Goal: Information Seeking & Learning: Learn about a topic

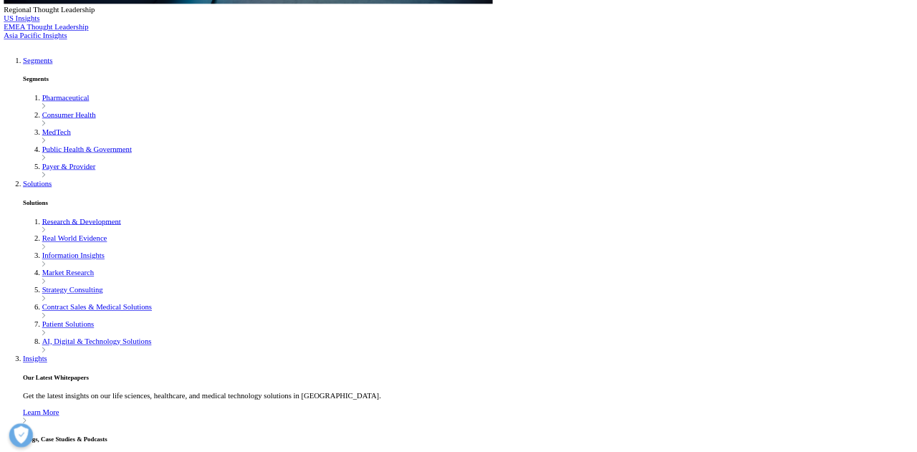
scroll to position [1044, 0]
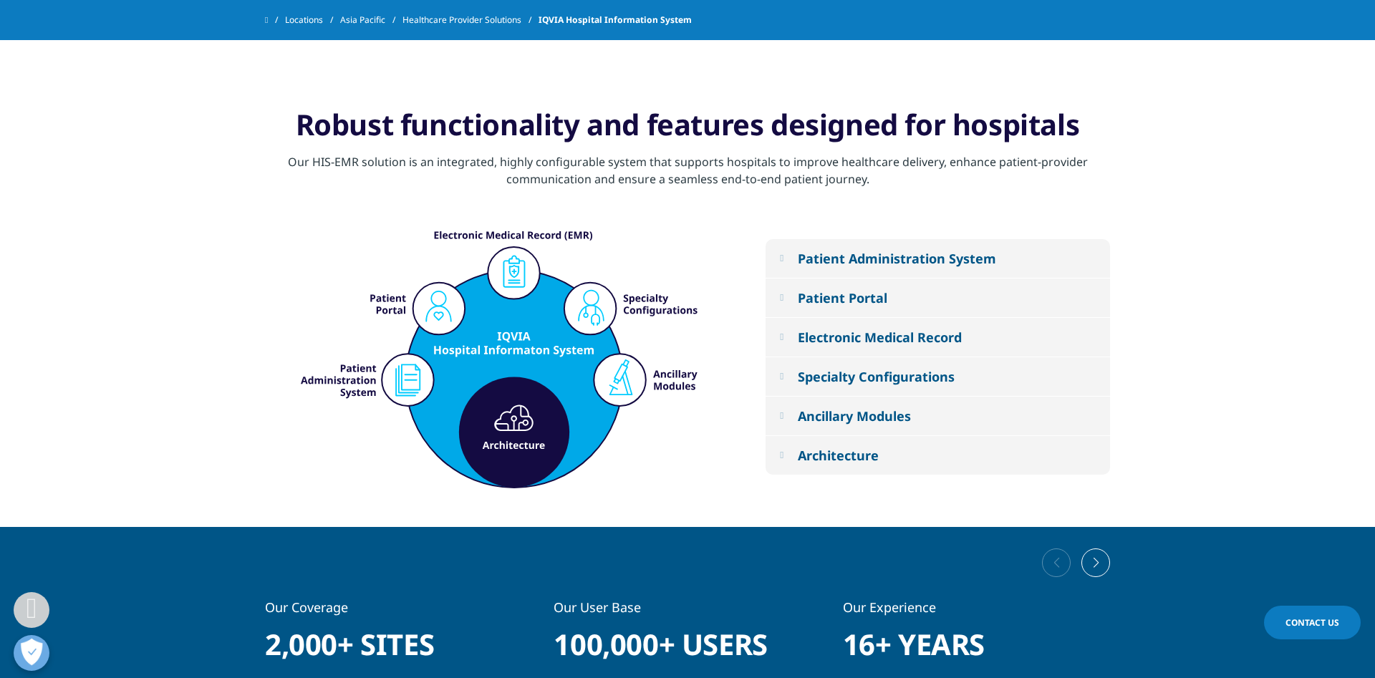
click at [800, 451] on button "Architecture" at bounding box center [938, 455] width 345 height 39
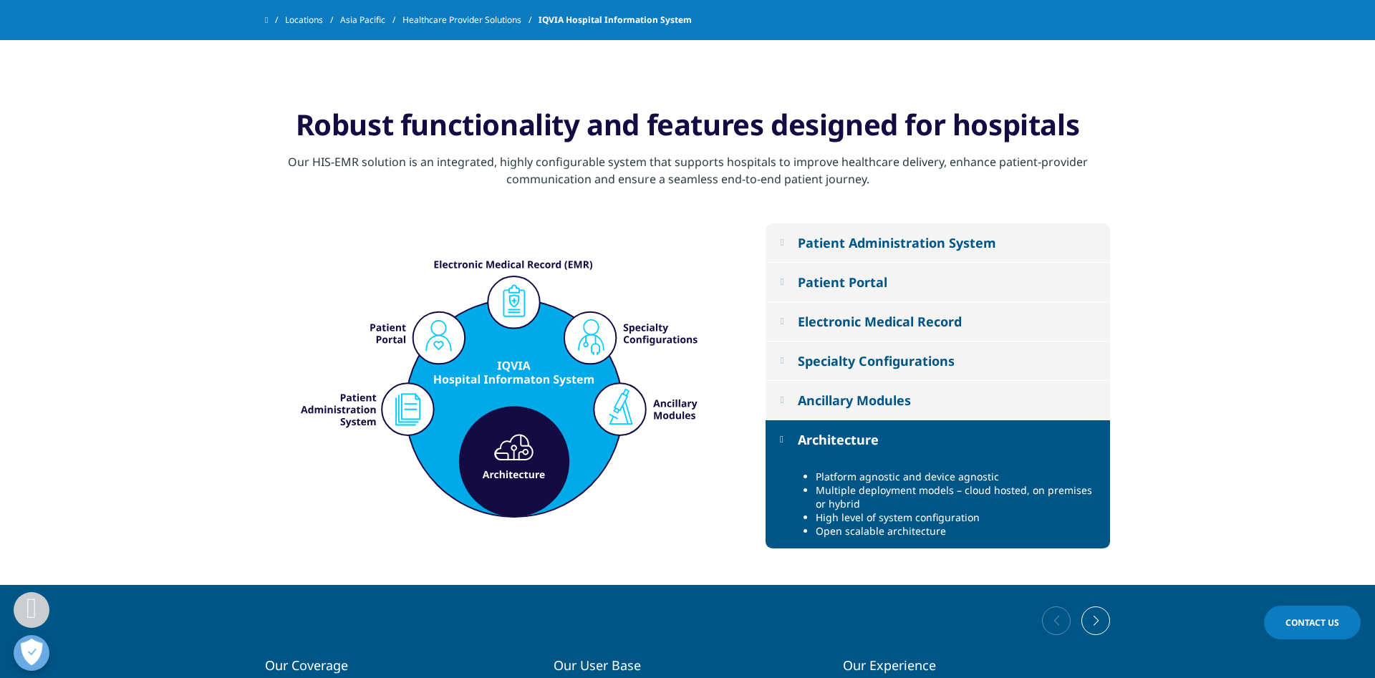
click at [812, 400] on div "Ancillary Modules" at bounding box center [854, 400] width 113 height 17
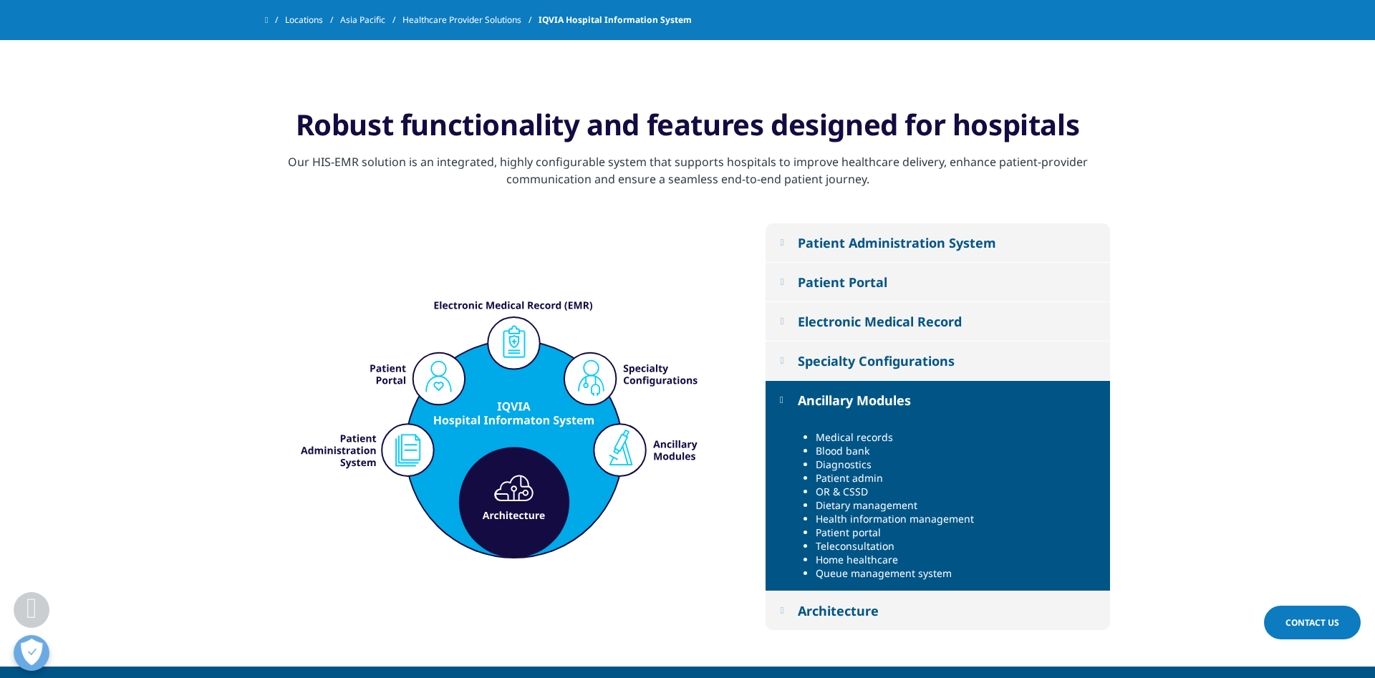
click at [829, 383] on button "Ancillary Modules" at bounding box center [938, 400] width 345 height 39
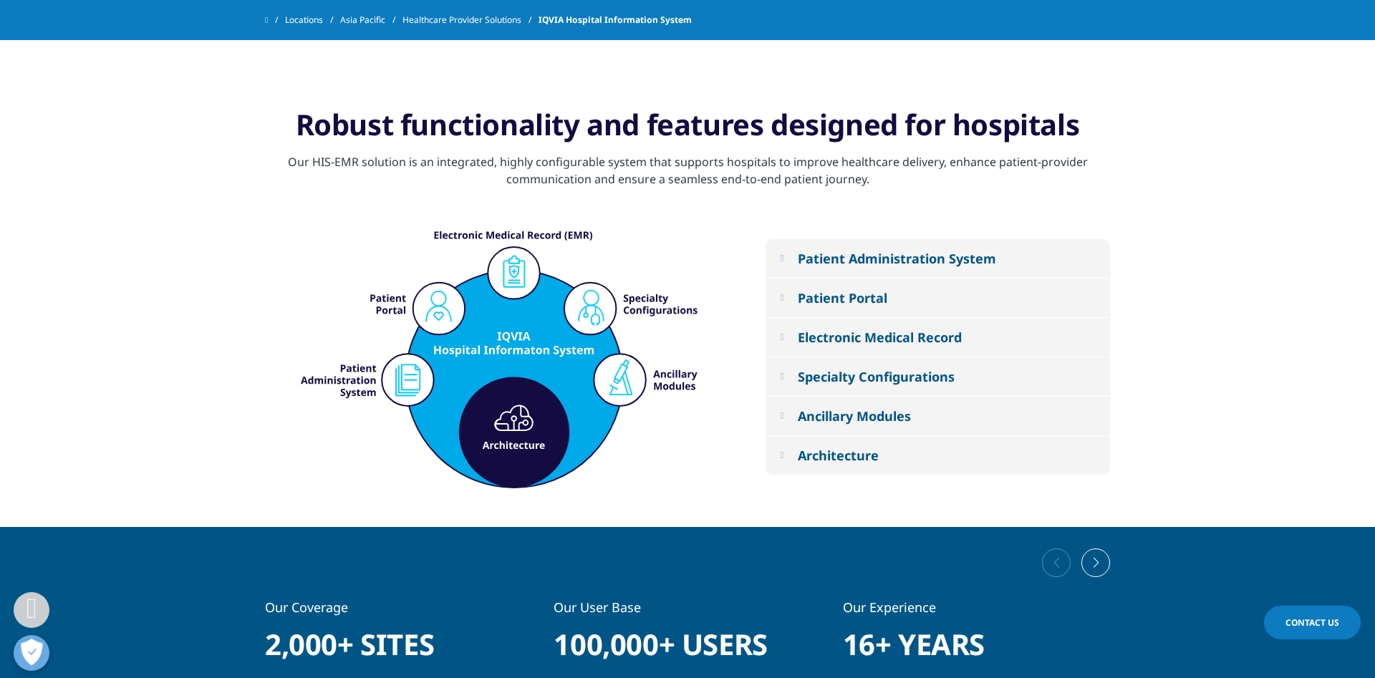
click at [883, 246] on button "Patient Administration System" at bounding box center [938, 258] width 345 height 39
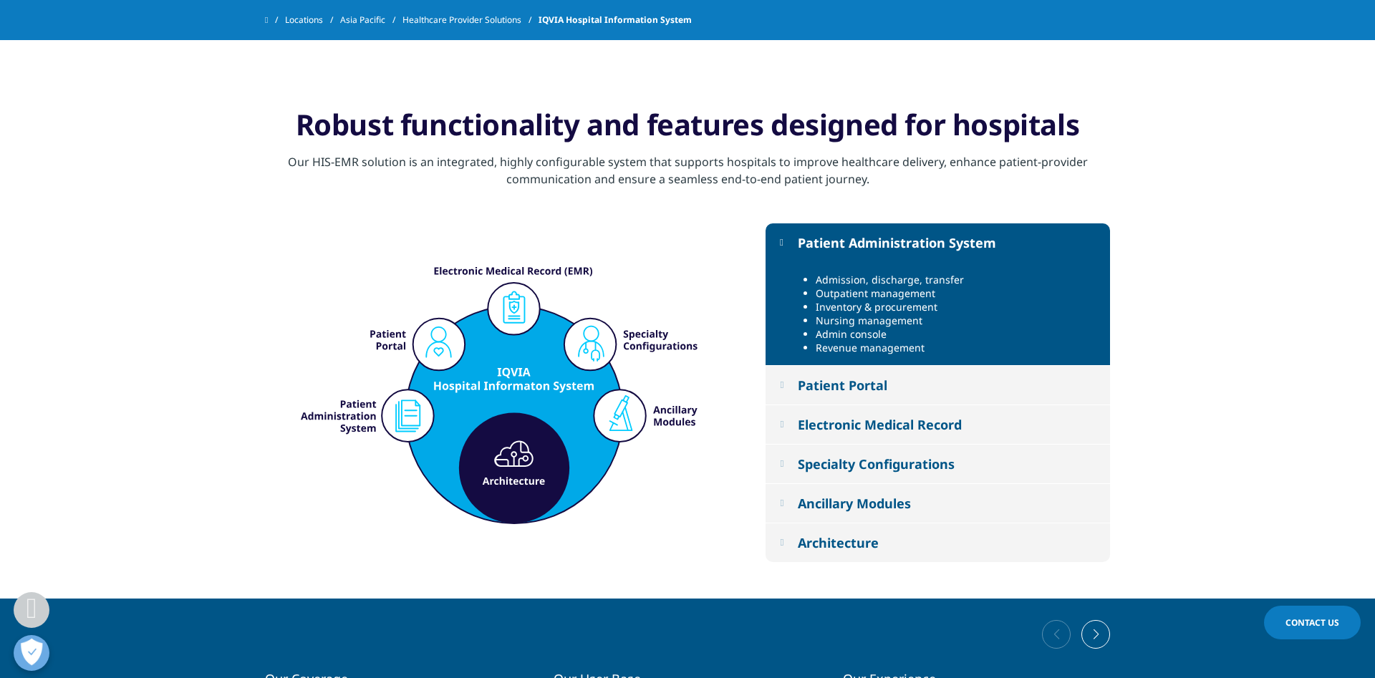
click at [875, 395] on button "Patient Portal" at bounding box center [938, 385] width 345 height 39
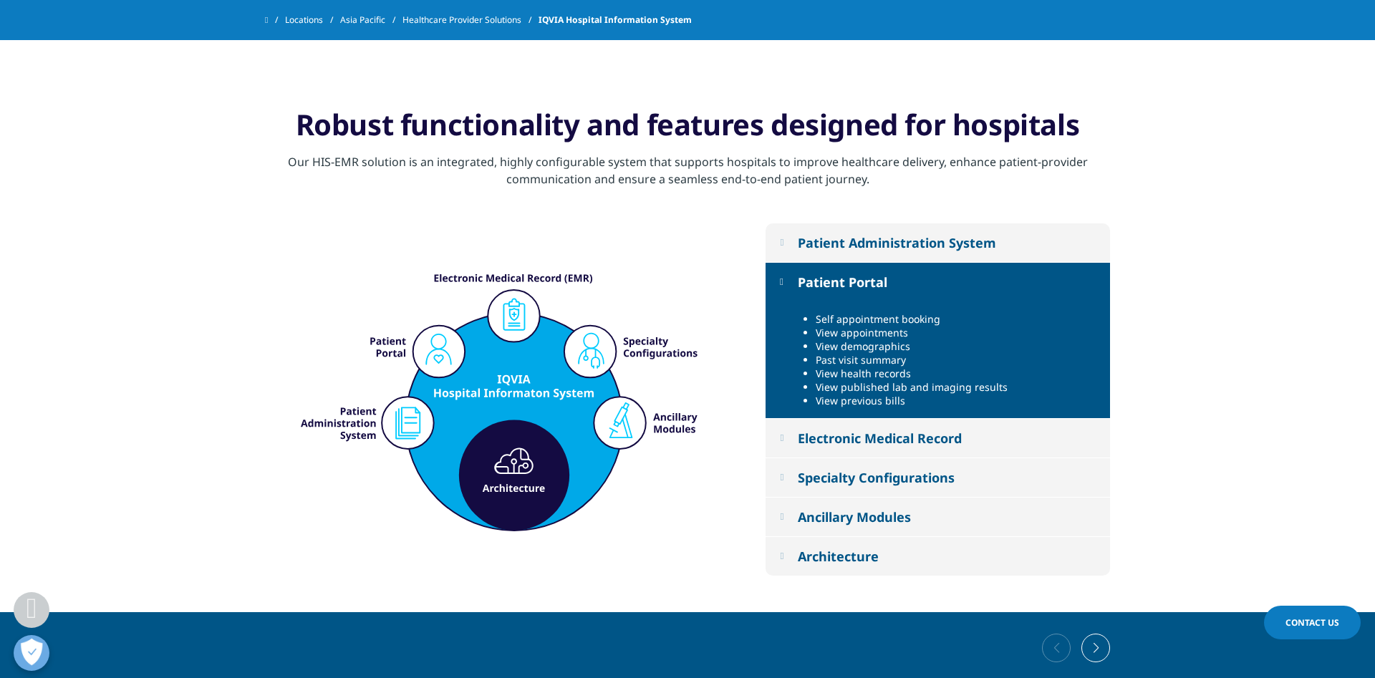
click at [868, 433] on div "Electronic Medical Record" at bounding box center [880, 438] width 164 height 17
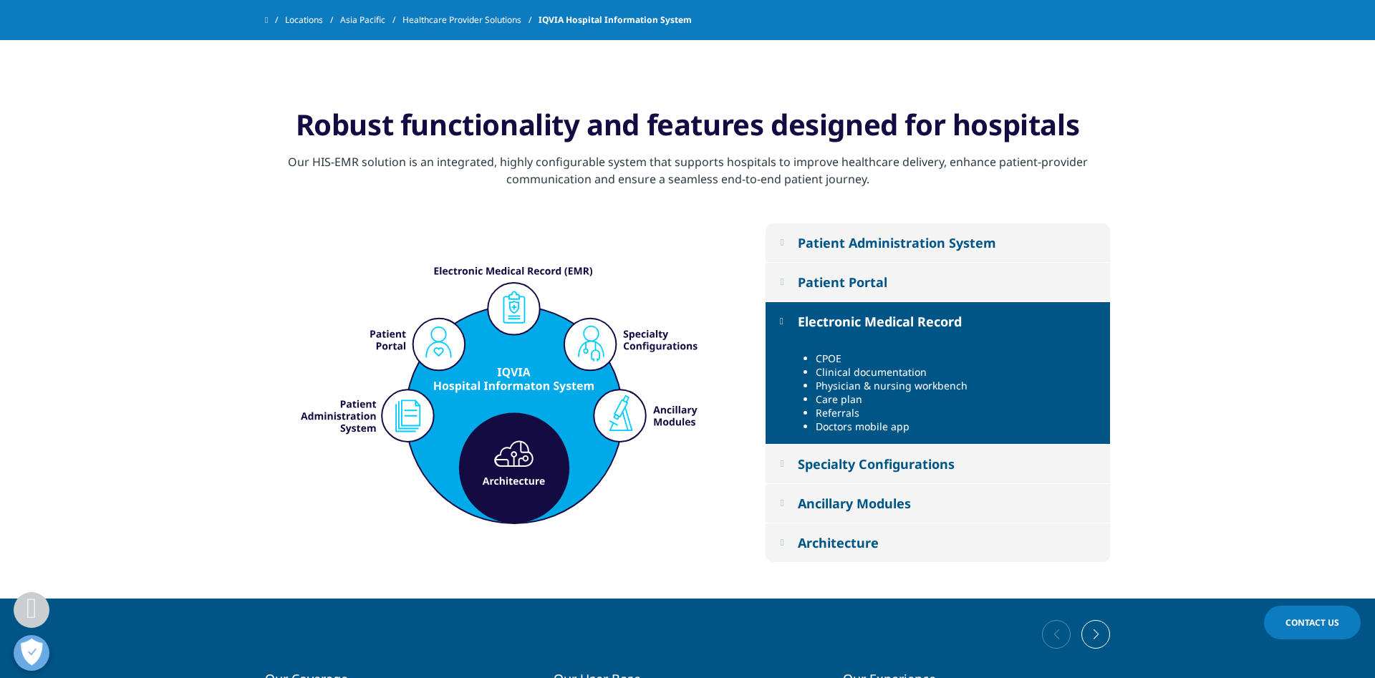
click at [889, 460] on div "Specialty Configurations" at bounding box center [876, 464] width 157 height 17
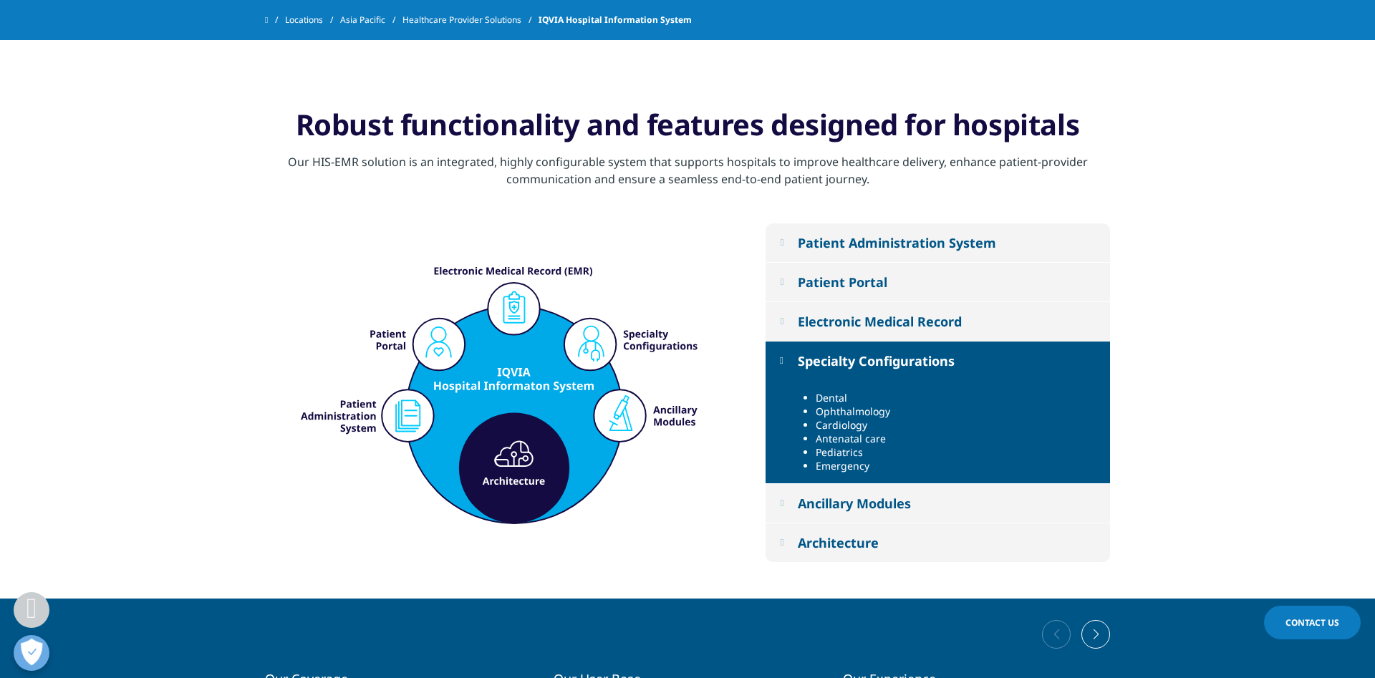
click at [868, 511] on div "Ancillary Modules" at bounding box center [854, 503] width 113 height 17
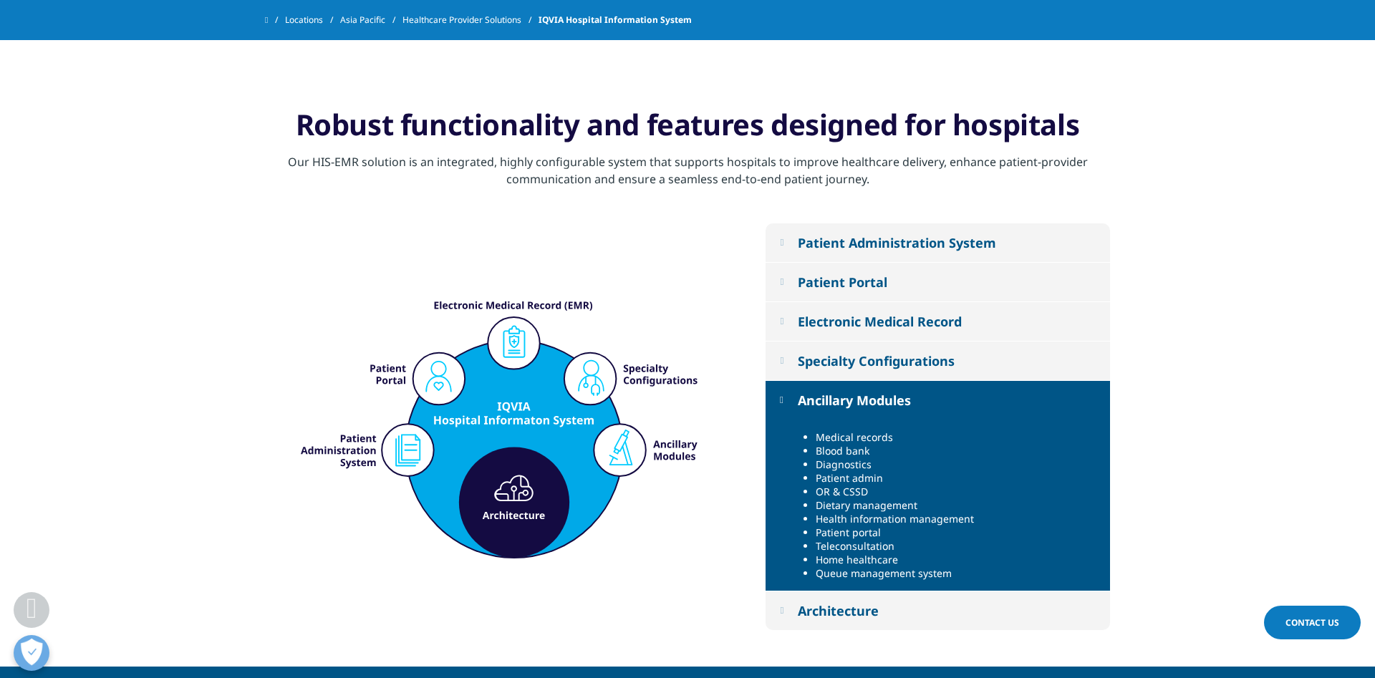
click at [856, 607] on div "Architecture" at bounding box center [838, 610] width 81 height 17
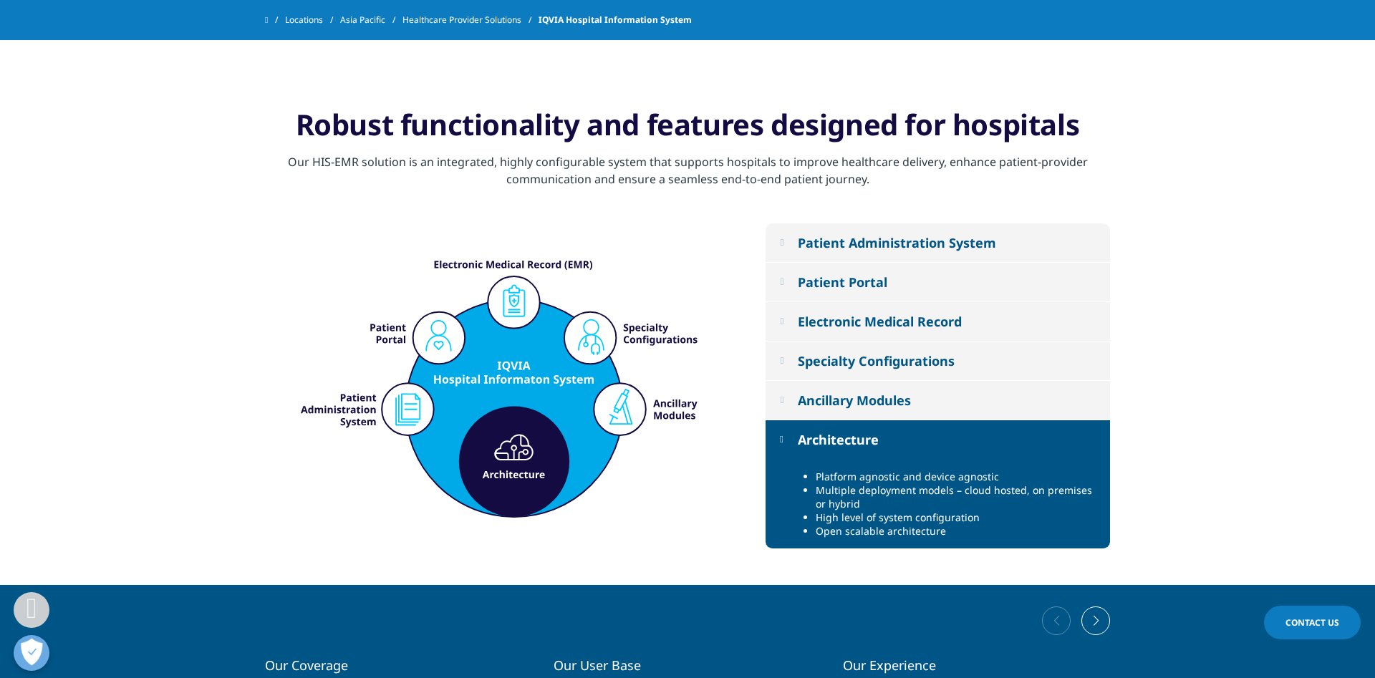
click at [910, 402] on div "Ancillary Modules" at bounding box center [854, 400] width 113 height 17
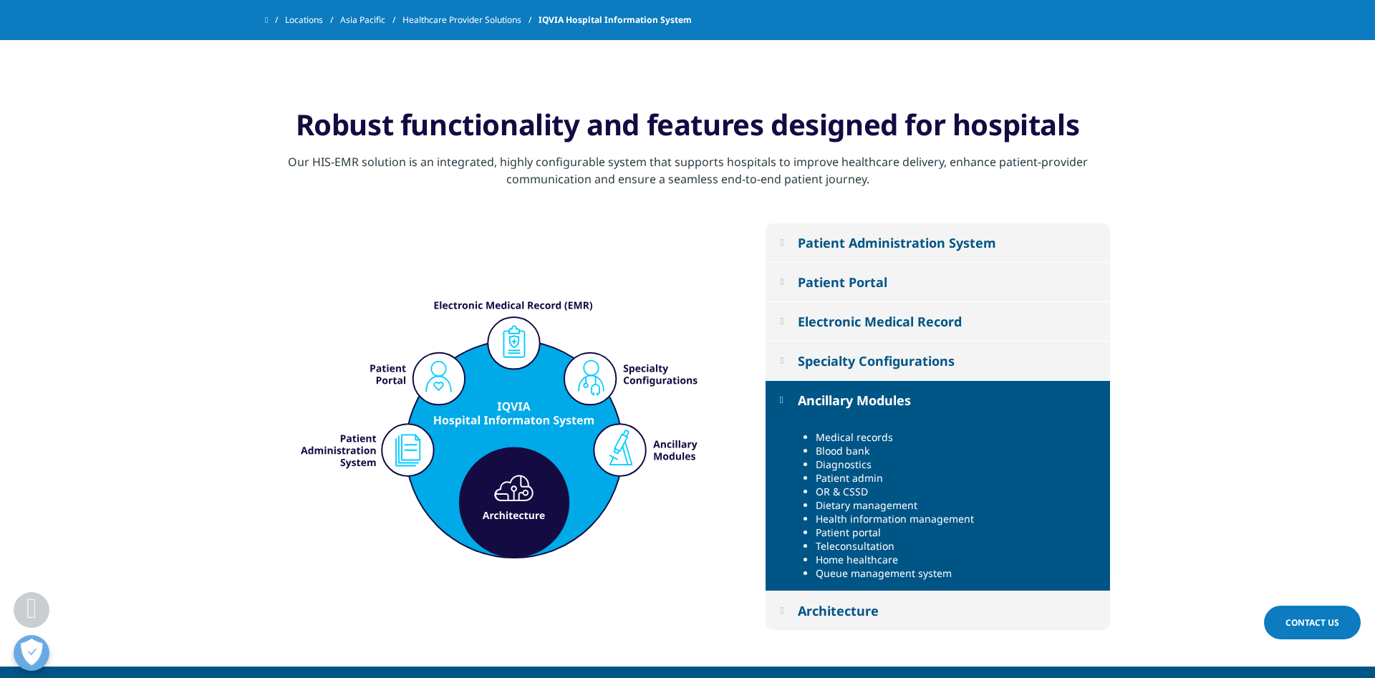
click at [924, 359] on div "Specialty Configurations" at bounding box center [876, 360] width 157 height 17
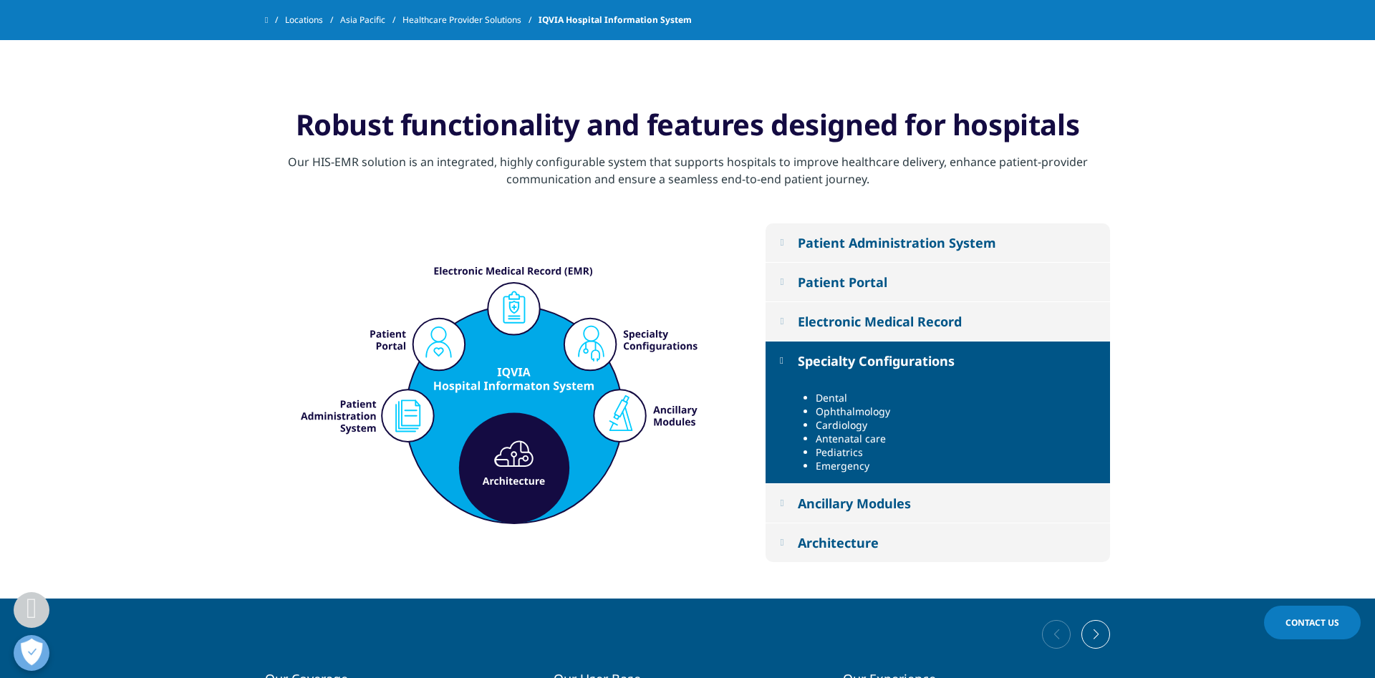
click at [929, 317] on div "Electronic Medical Record" at bounding box center [880, 321] width 164 height 17
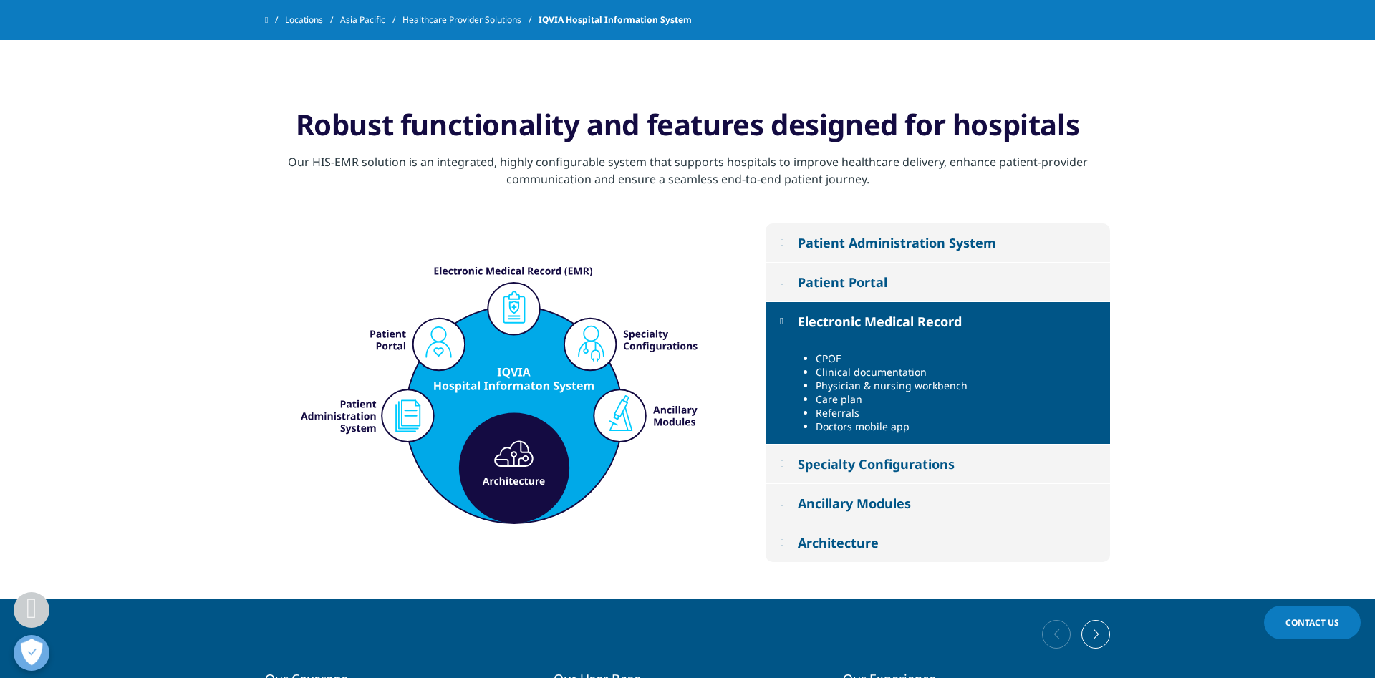
click at [928, 292] on button "Patient Portal" at bounding box center [938, 282] width 345 height 39
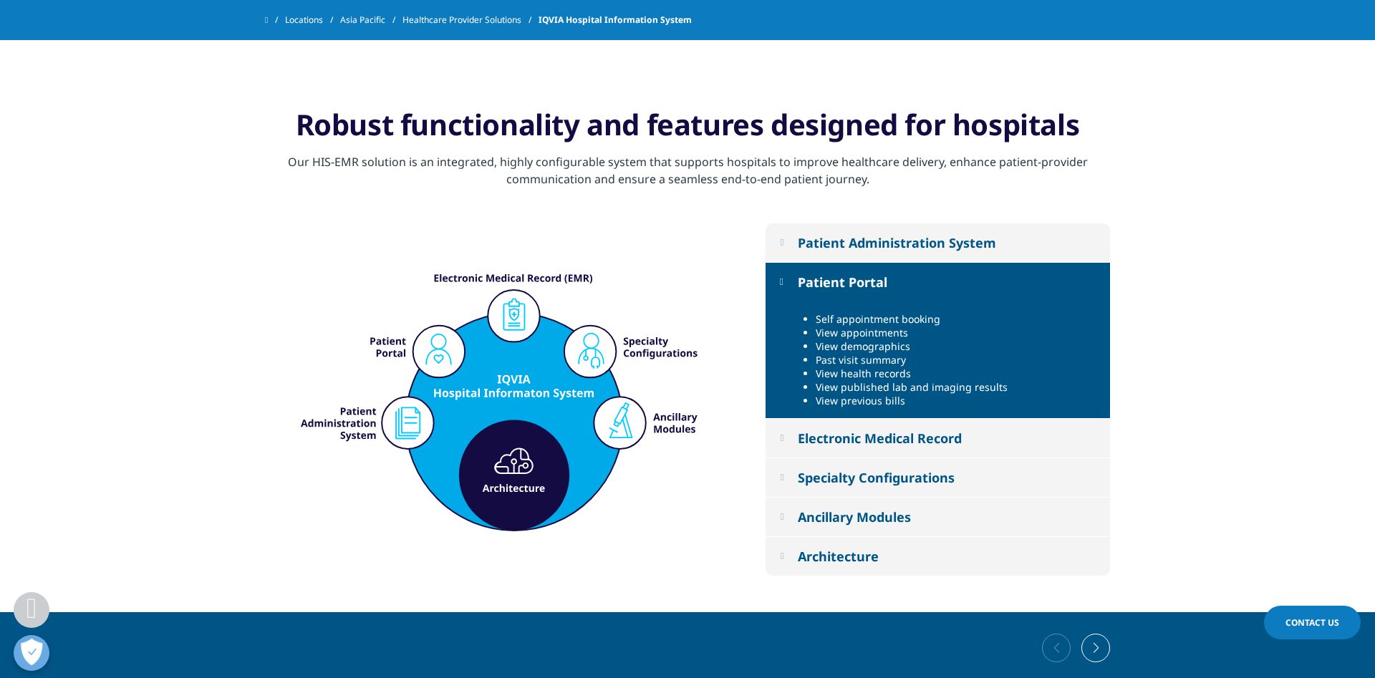
click at [974, 244] on div "Patient Administration System" at bounding box center [897, 242] width 198 height 17
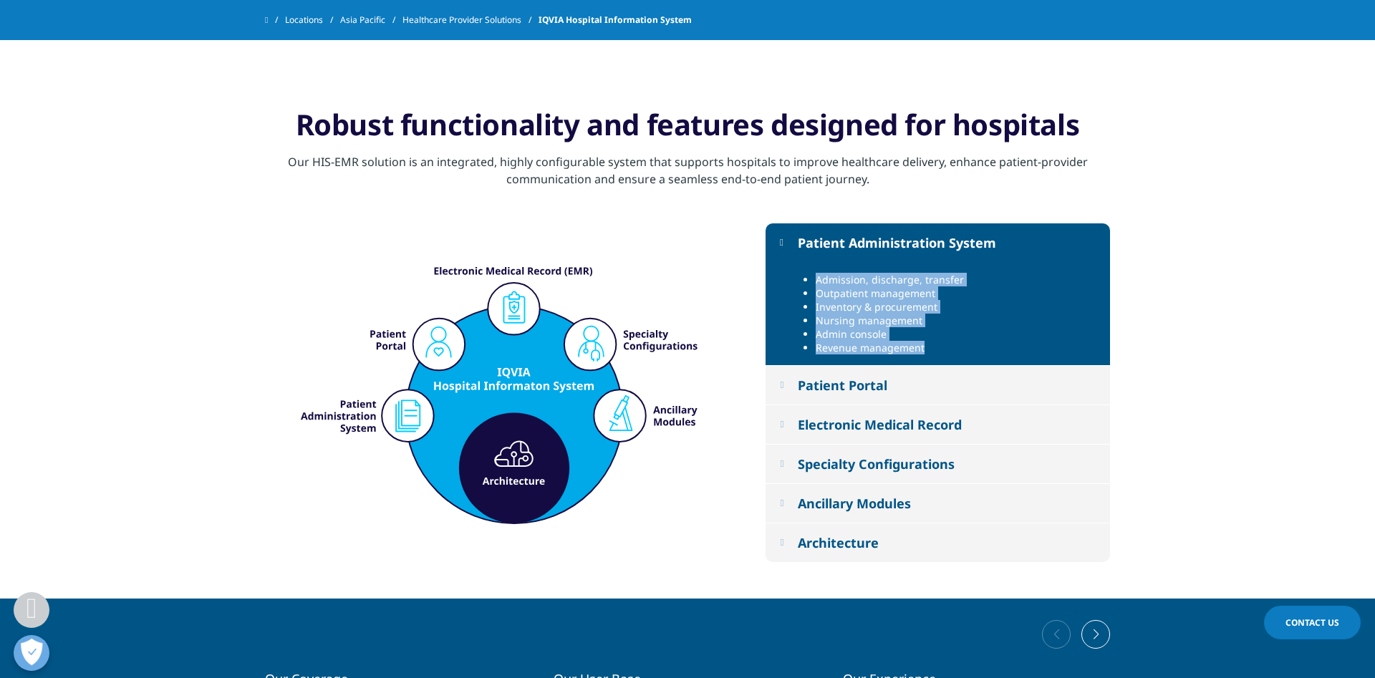
drag, startPoint x: 931, startPoint y: 350, endPoint x: 796, endPoint y: 277, distance: 154.2
click at [796, 277] on div "Admission, discharge, transfer Outpatient management Inventory & procurement Nu…" at bounding box center [938, 314] width 345 height 104
click at [826, 378] on div "Patient Portal" at bounding box center [843, 385] width 90 height 17
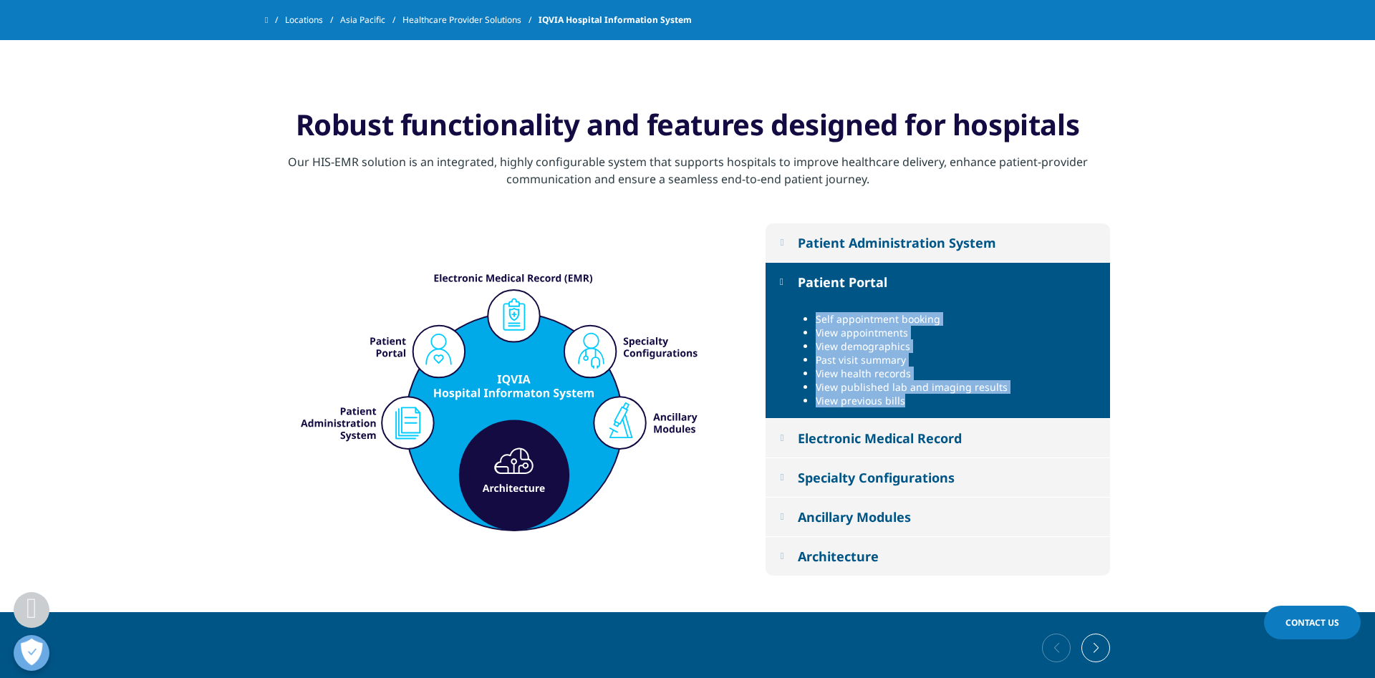
drag, startPoint x: 818, startPoint y: 319, endPoint x: 903, endPoint y: 398, distance: 116.6
click at [903, 398] on ul "Self appointment booking View appointments View demographics Past visit summary…" at bounding box center [951, 359] width 298 height 95
click at [960, 440] on div "Electronic Medical Record" at bounding box center [880, 438] width 164 height 17
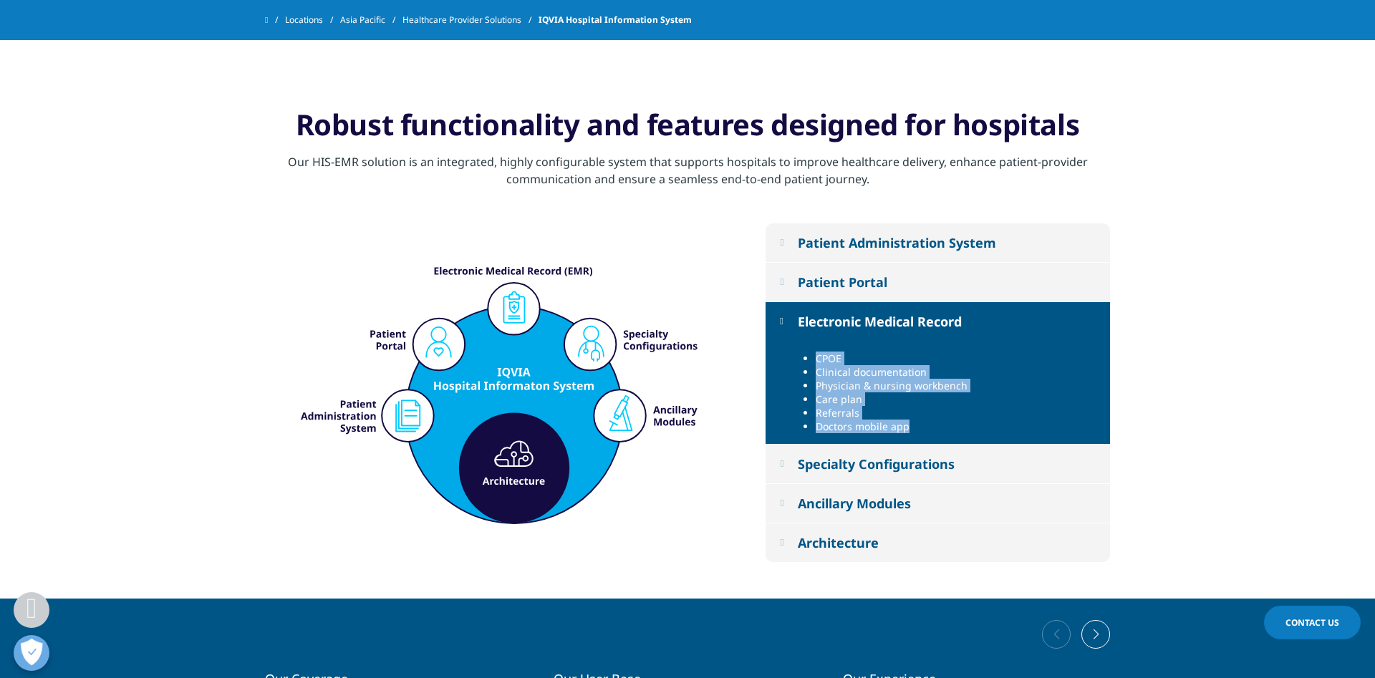
drag, startPoint x: 907, startPoint y: 426, endPoint x: 801, endPoint y: 356, distance: 126.8
click at [801, 356] on div "CPOE Clinical documentation Physician & nursing workbench Care plan Referrals D…" at bounding box center [938, 393] width 345 height 104
click at [923, 469] on div "Specialty Configurations" at bounding box center [876, 464] width 157 height 17
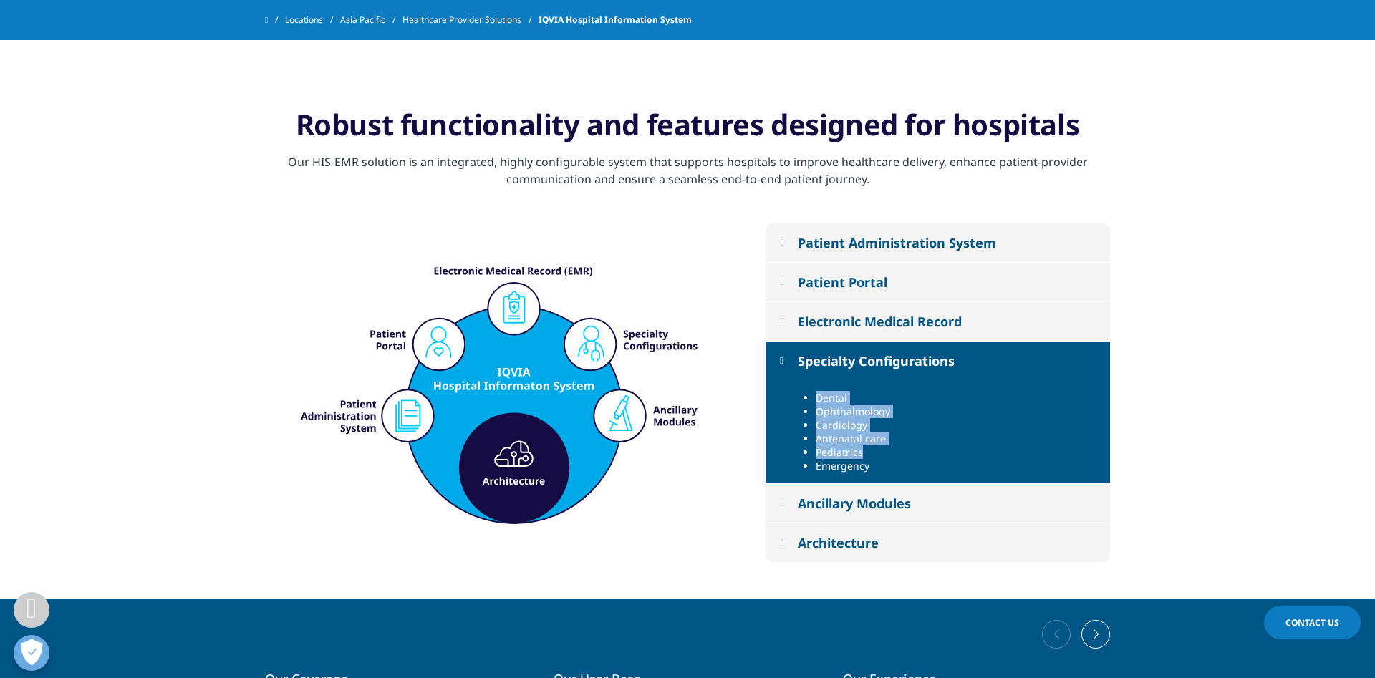
drag, startPoint x: 820, startPoint y: 399, endPoint x: 883, endPoint y: 464, distance: 90.7
click at [882, 463] on ul "Dental Ophthalmology Cardiology Antenatal care Pediatrics Emergency" at bounding box center [951, 432] width 298 height 82
click at [874, 491] on button "Ancillary Modules" at bounding box center [938, 503] width 345 height 39
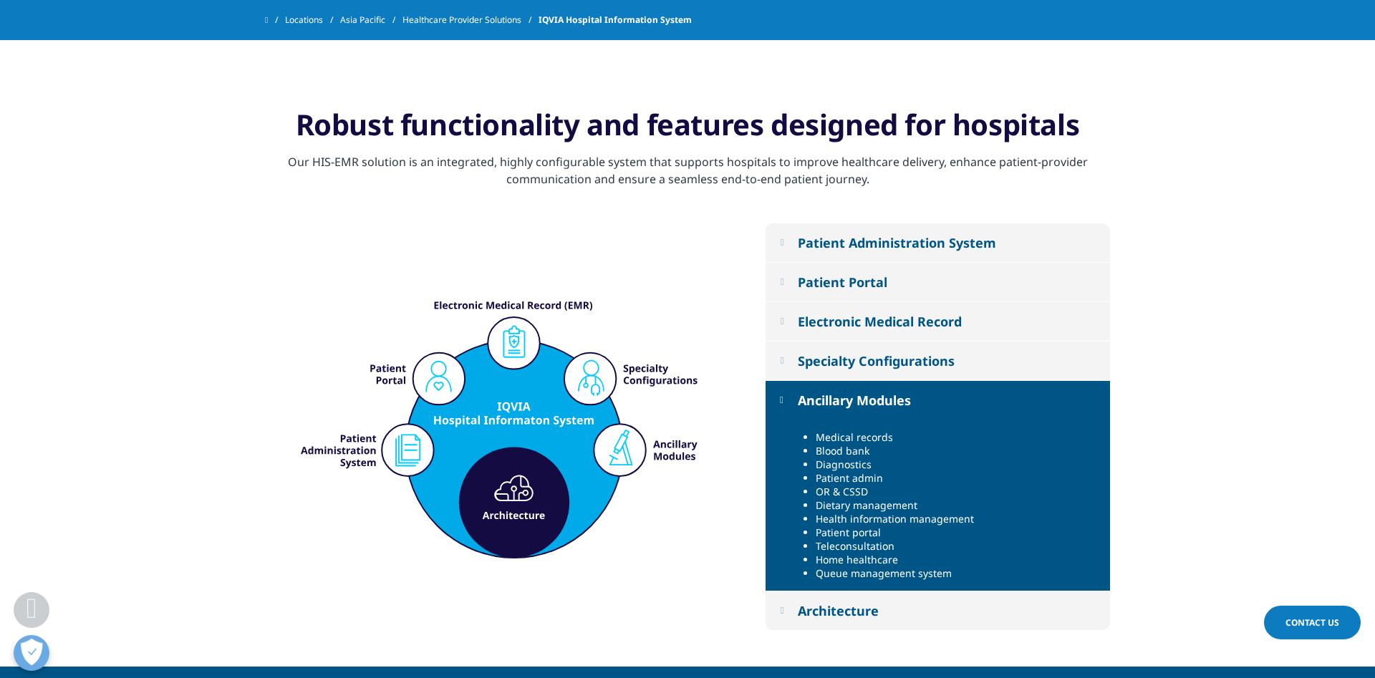
drag, startPoint x: 953, startPoint y: 574, endPoint x: 819, endPoint y: 442, distance: 188.4
click at [819, 442] on ul "Medical records Blood bank Diagnostics Patient admin OR & CSSD Dietary manageme…" at bounding box center [951, 506] width 298 height 150
click at [964, 576] on li "Queue management system" at bounding box center [958, 574] width 284 height 14
drag, startPoint x: 958, startPoint y: 575, endPoint x: 812, endPoint y: 451, distance: 192.1
click at [793, 399] on div "Patient Administration System Admission, discharge, transfer Outpatient managem…" at bounding box center [938, 428] width 345 height 408
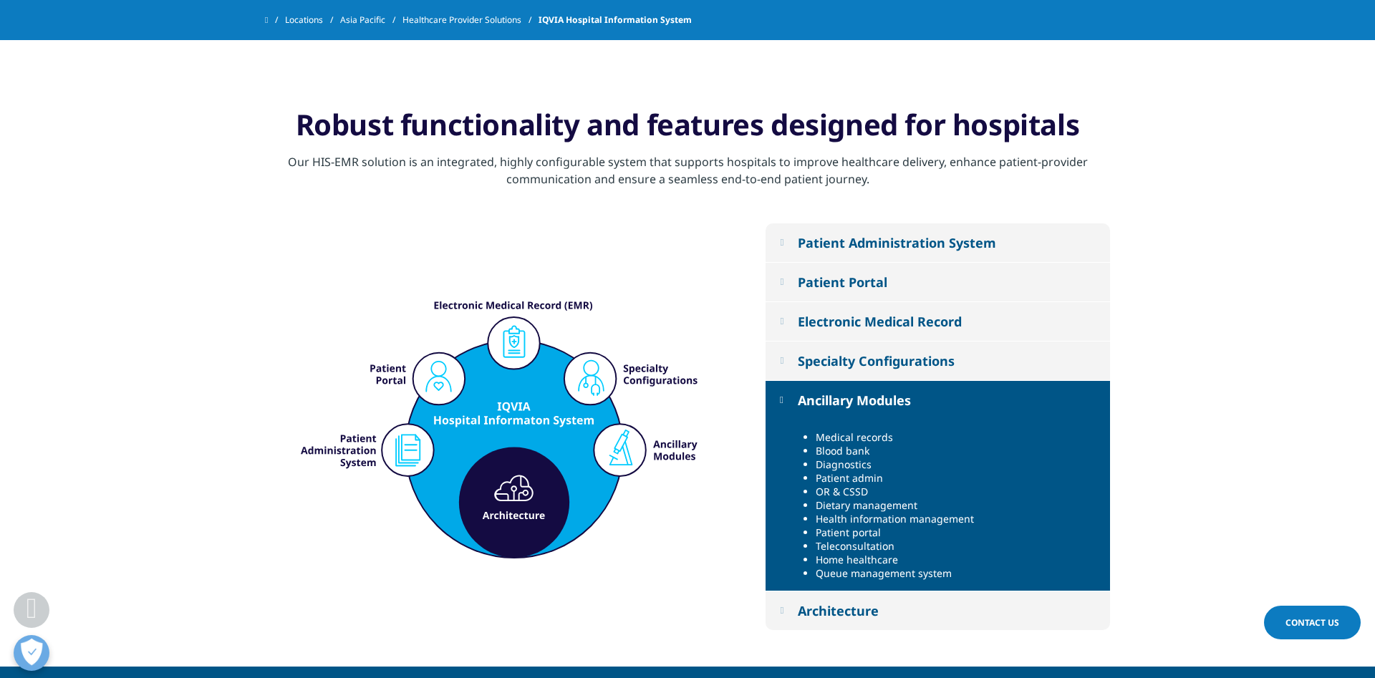
click at [895, 612] on button "Architecture" at bounding box center [938, 611] width 345 height 39
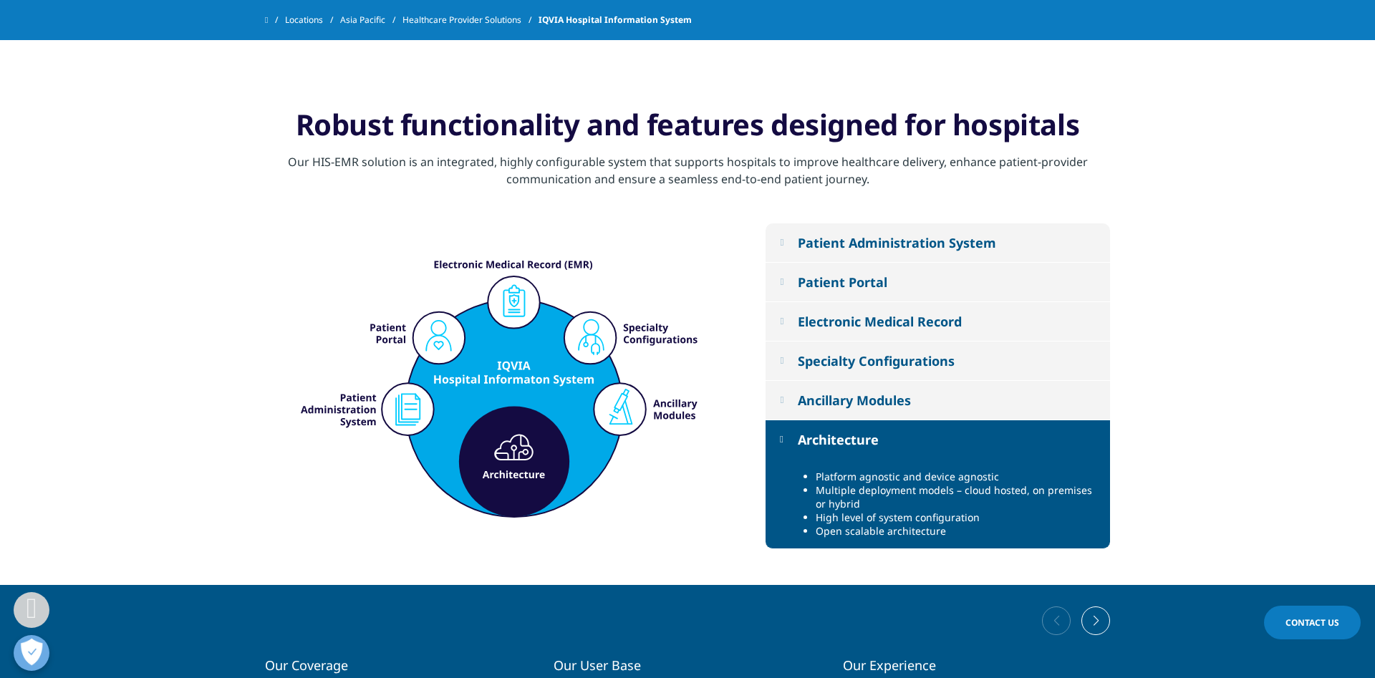
click at [850, 390] on button "Ancillary Modules" at bounding box center [938, 400] width 345 height 39
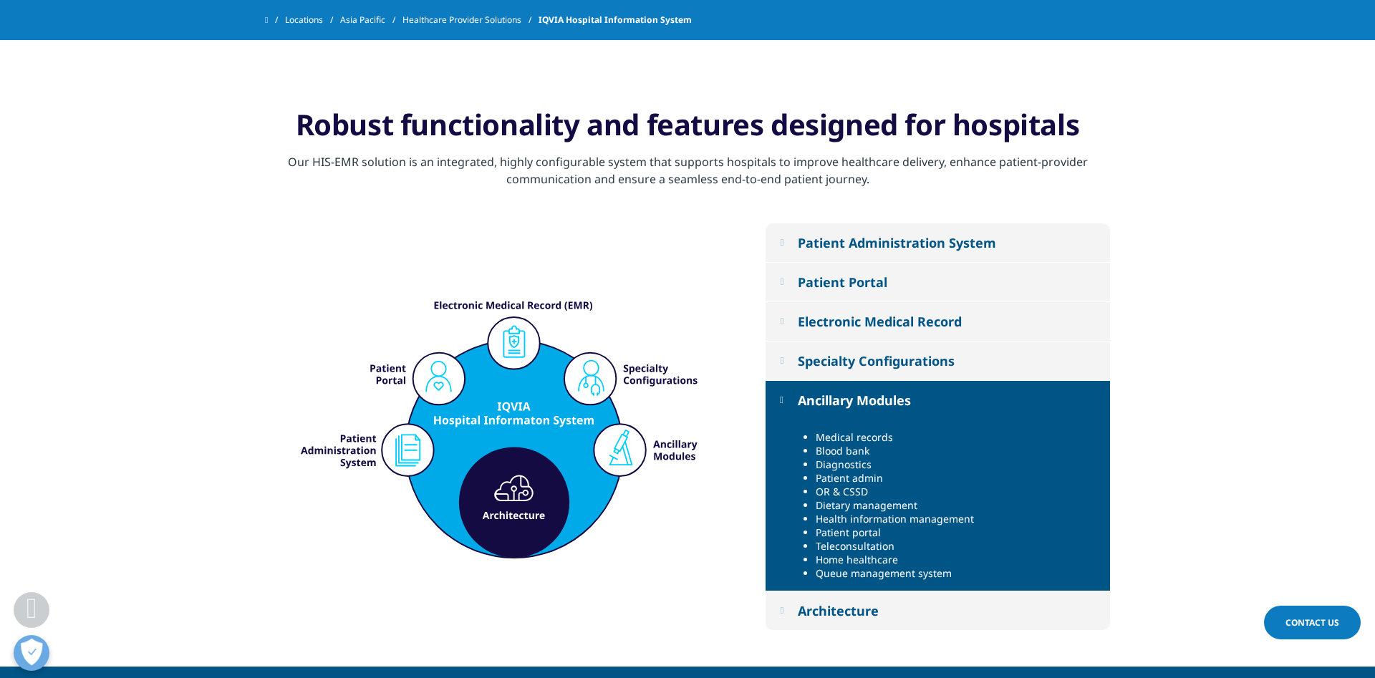
click at [850, 366] on div "Specialty Configurations" at bounding box center [876, 360] width 157 height 17
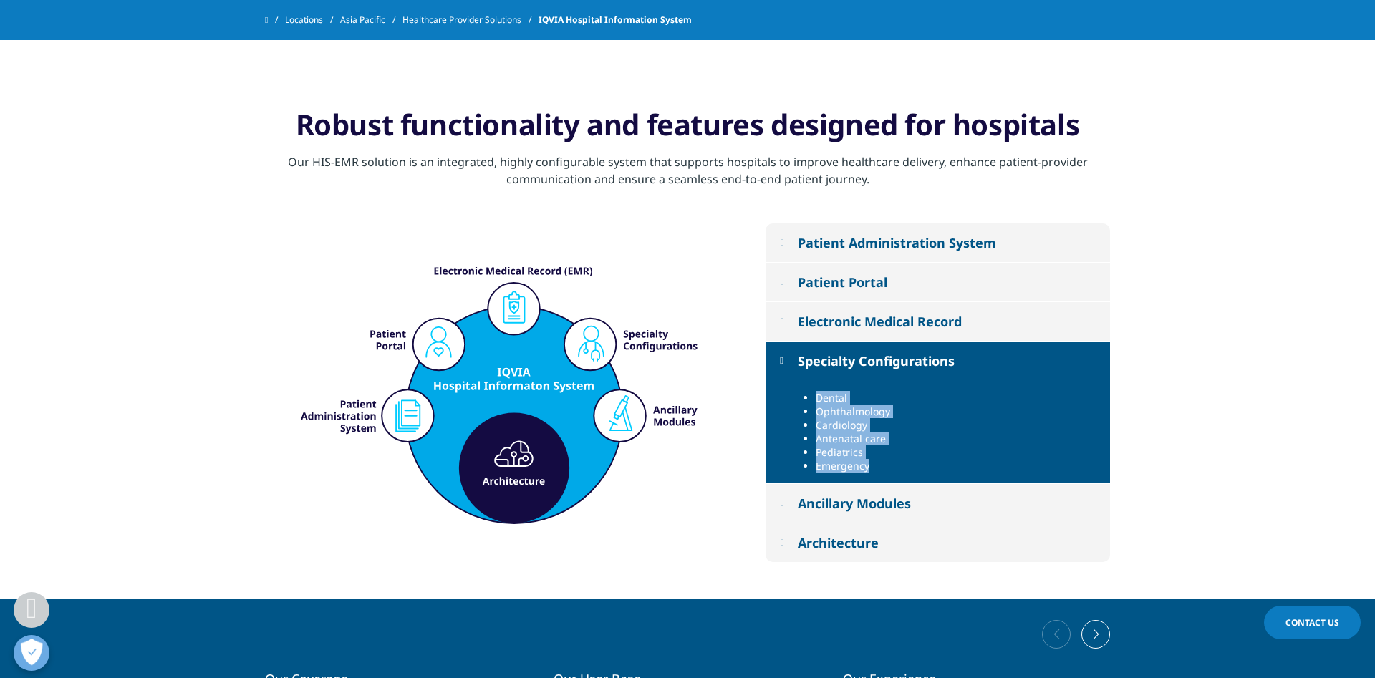
click at [863, 330] on button "Electronic Medical Record" at bounding box center [938, 321] width 345 height 39
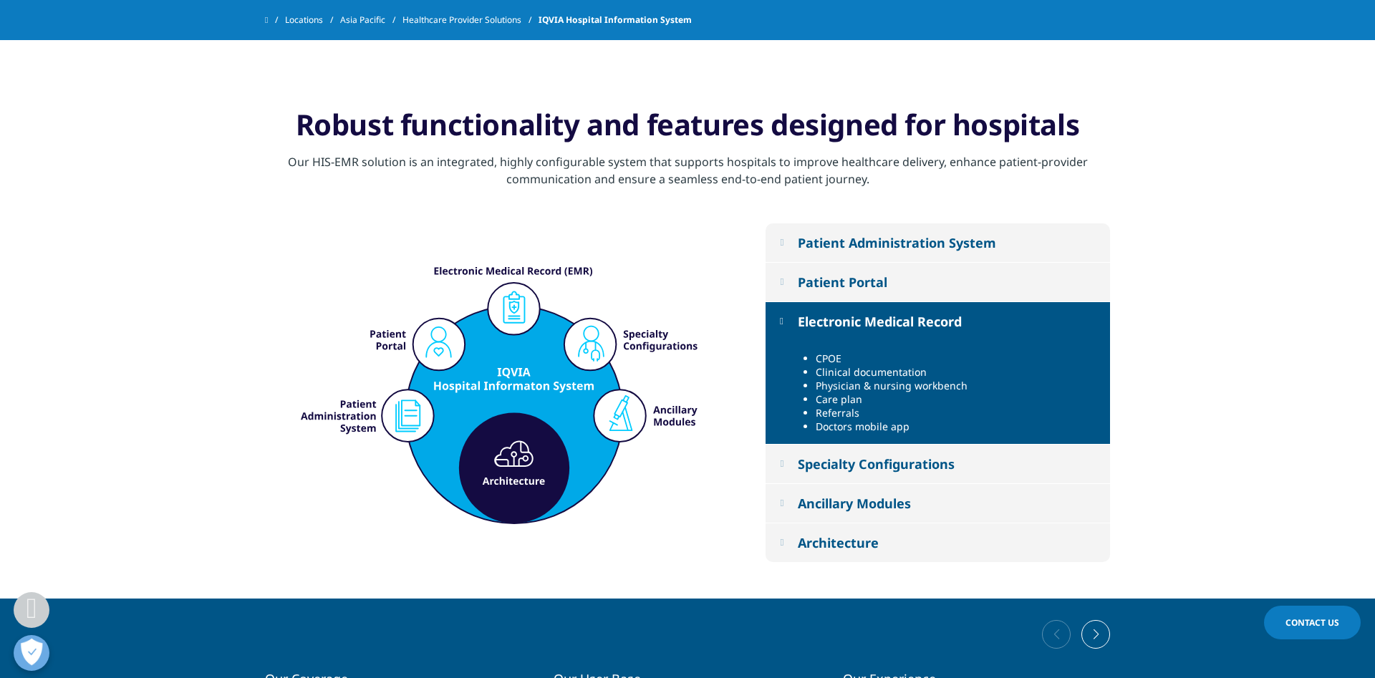
click at [865, 289] on div "Patient Portal" at bounding box center [843, 282] width 90 height 17
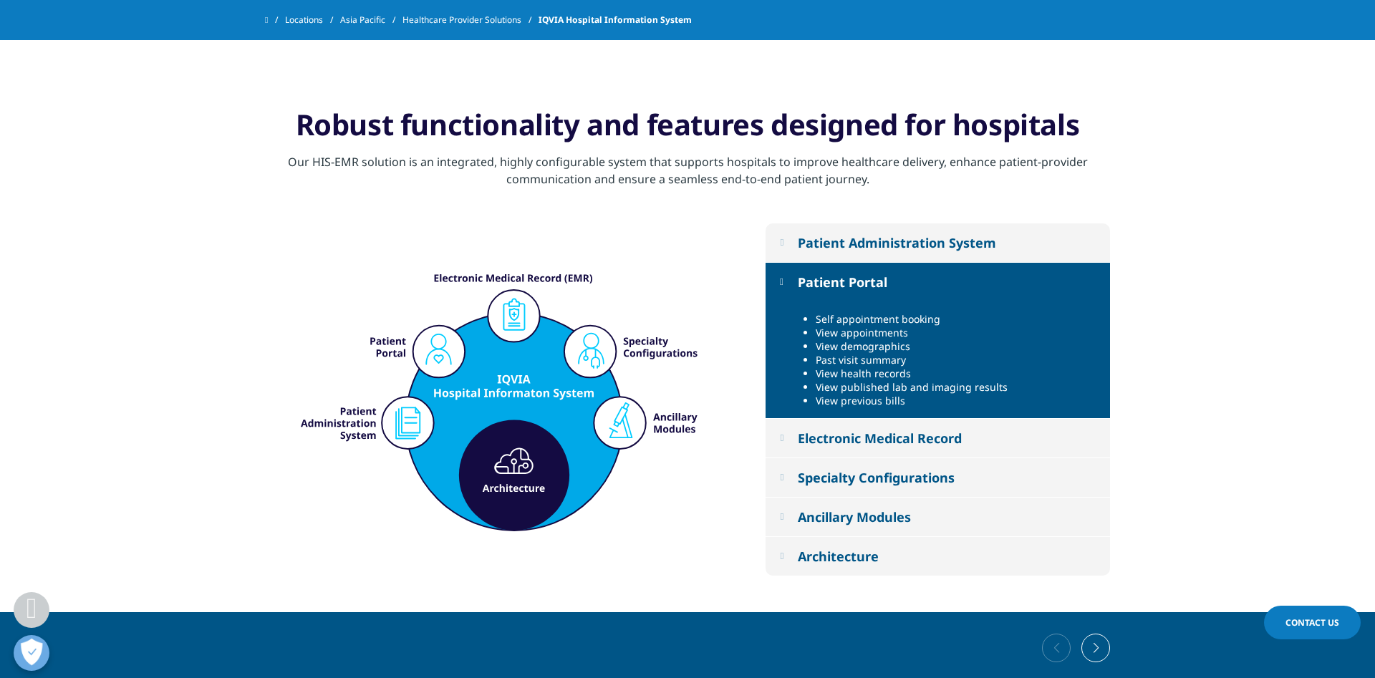
click at [874, 239] on div "Patient Administration System" at bounding box center [897, 242] width 198 height 17
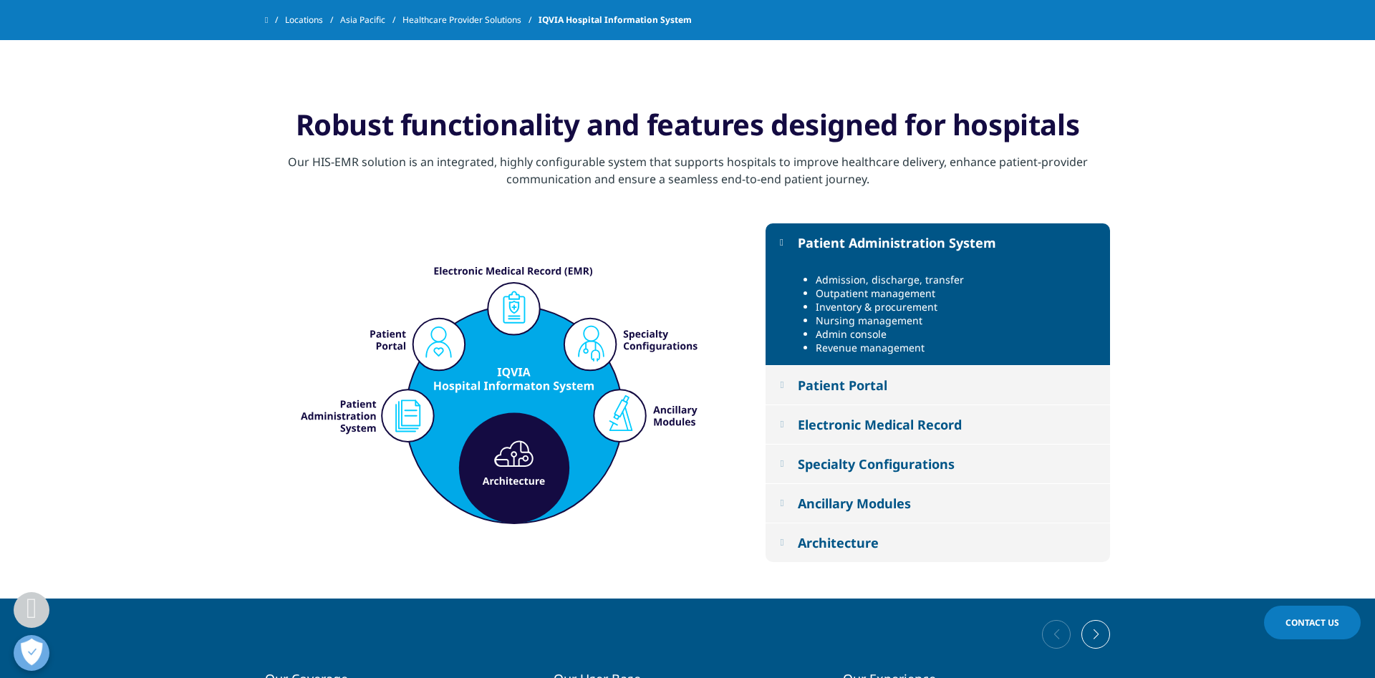
click at [928, 390] on button "Patient Portal" at bounding box center [938, 385] width 345 height 39
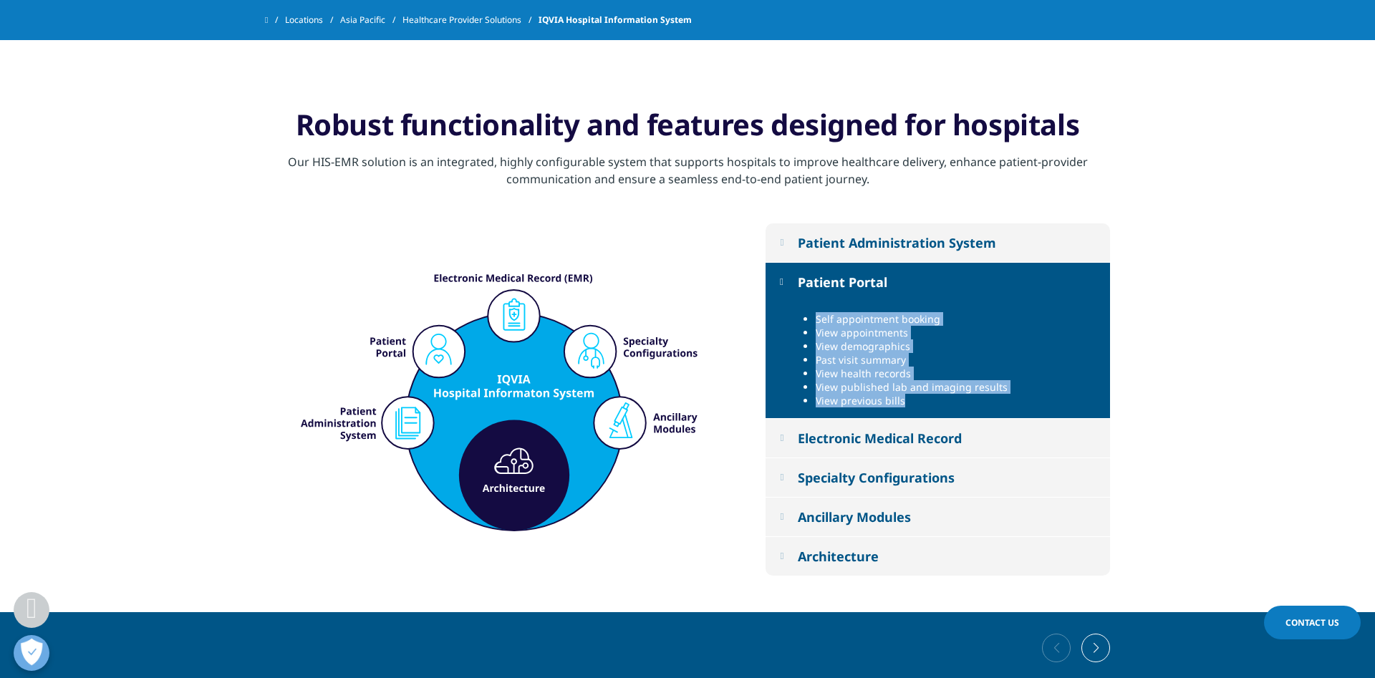
drag, startPoint x: 909, startPoint y: 401, endPoint x: 807, endPoint y: 312, distance: 135.1
click at [807, 312] on ul "Self appointment booking View appointments View demographics Past visit summary…" at bounding box center [951, 359] width 298 height 95
click at [918, 452] on button "Electronic Medical Record" at bounding box center [938, 438] width 345 height 39
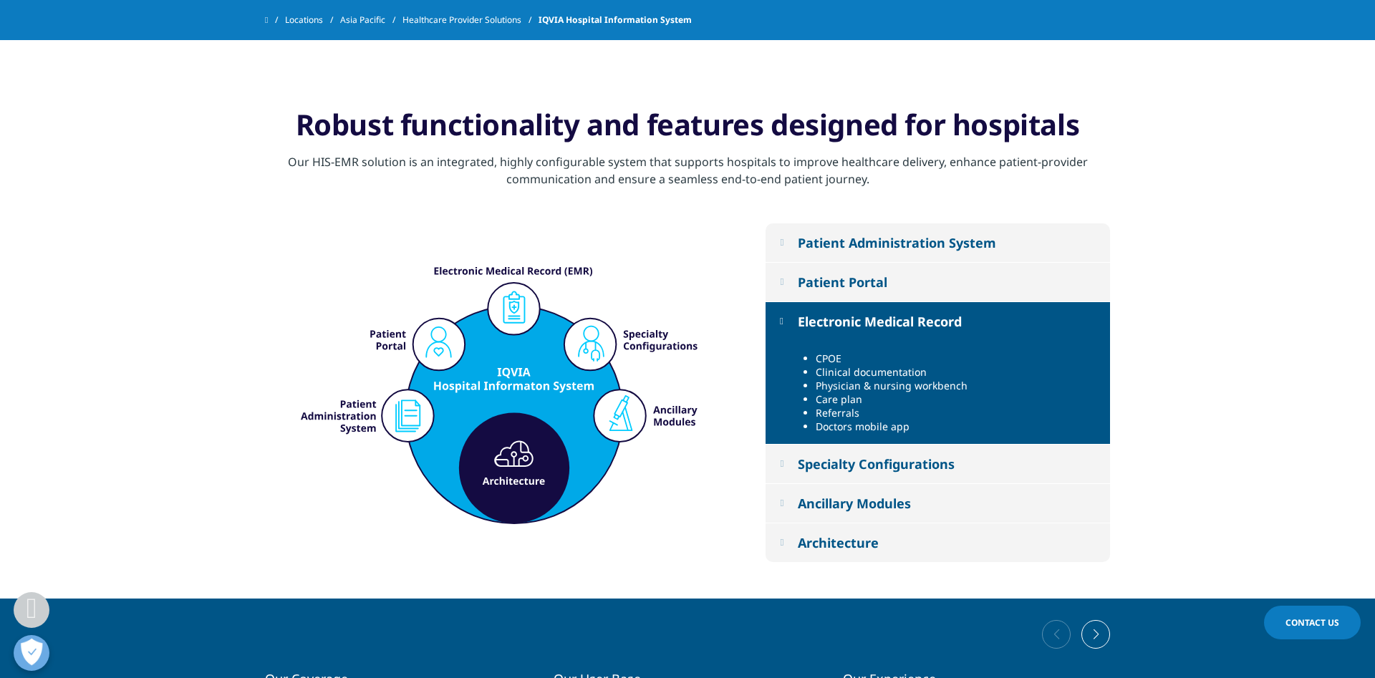
click at [894, 470] on div "Specialty Configurations" at bounding box center [876, 464] width 157 height 17
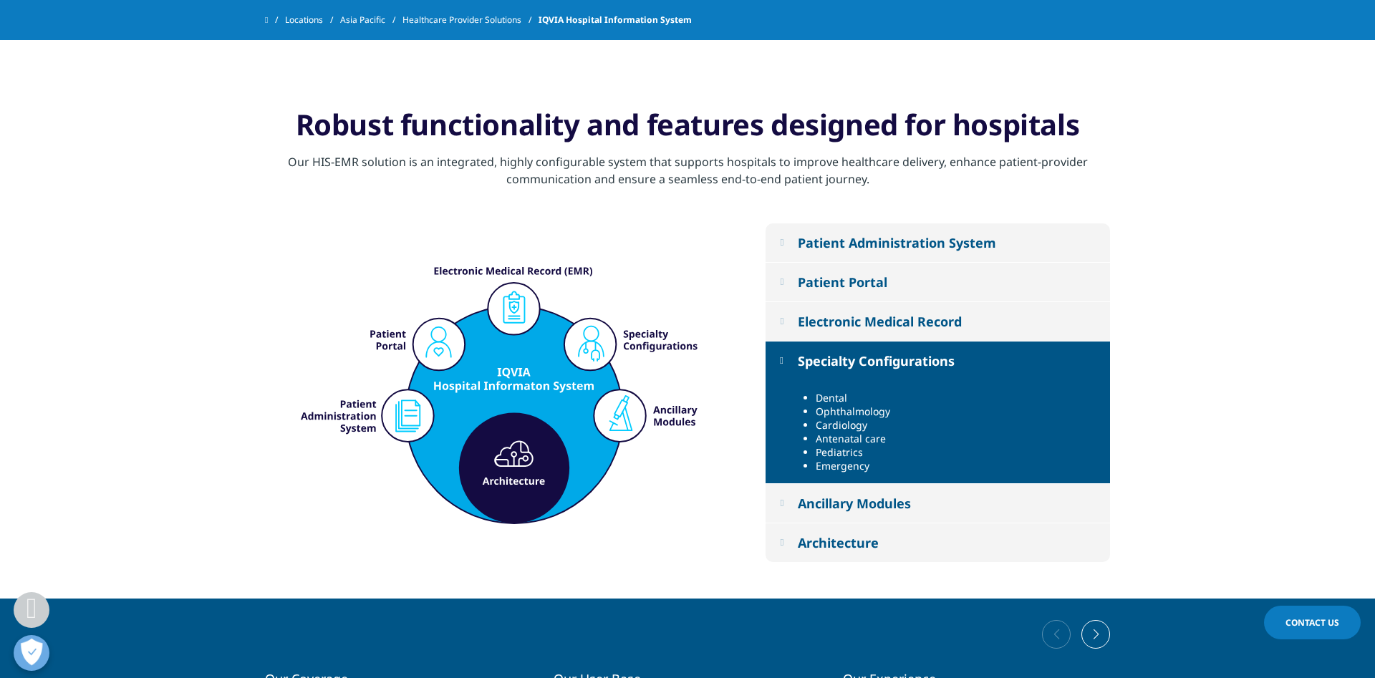
click at [871, 504] on div "Ancillary Modules" at bounding box center [854, 503] width 113 height 17
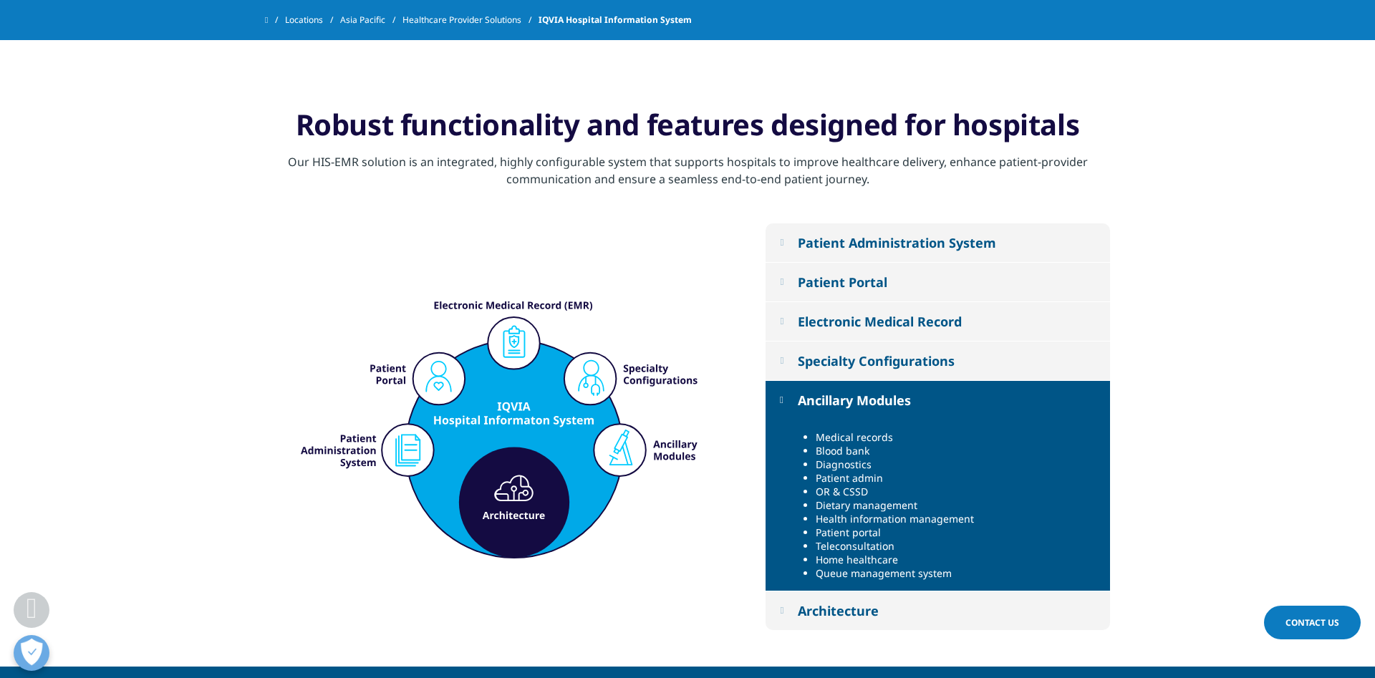
click at [840, 605] on div "Architecture" at bounding box center [838, 610] width 81 height 17
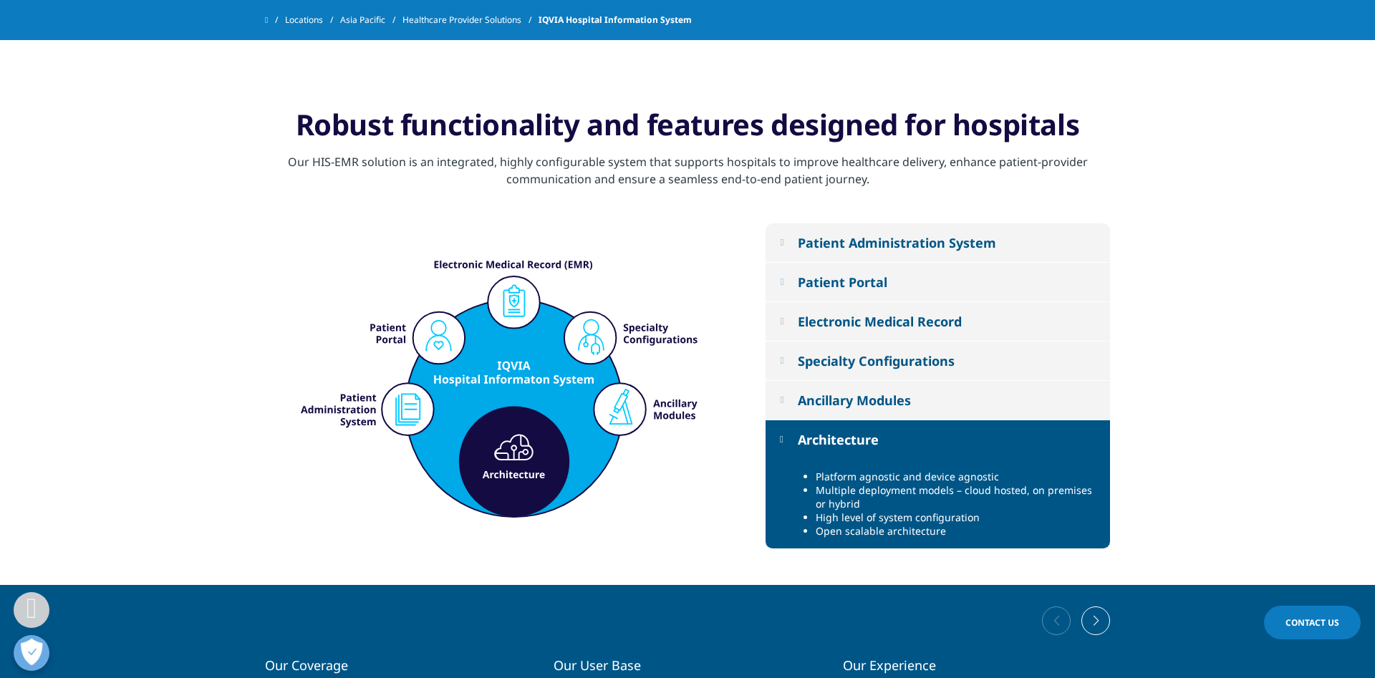
click at [911, 402] on div "Ancillary Modules" at bounding box center [854, 400] width 113 height 17
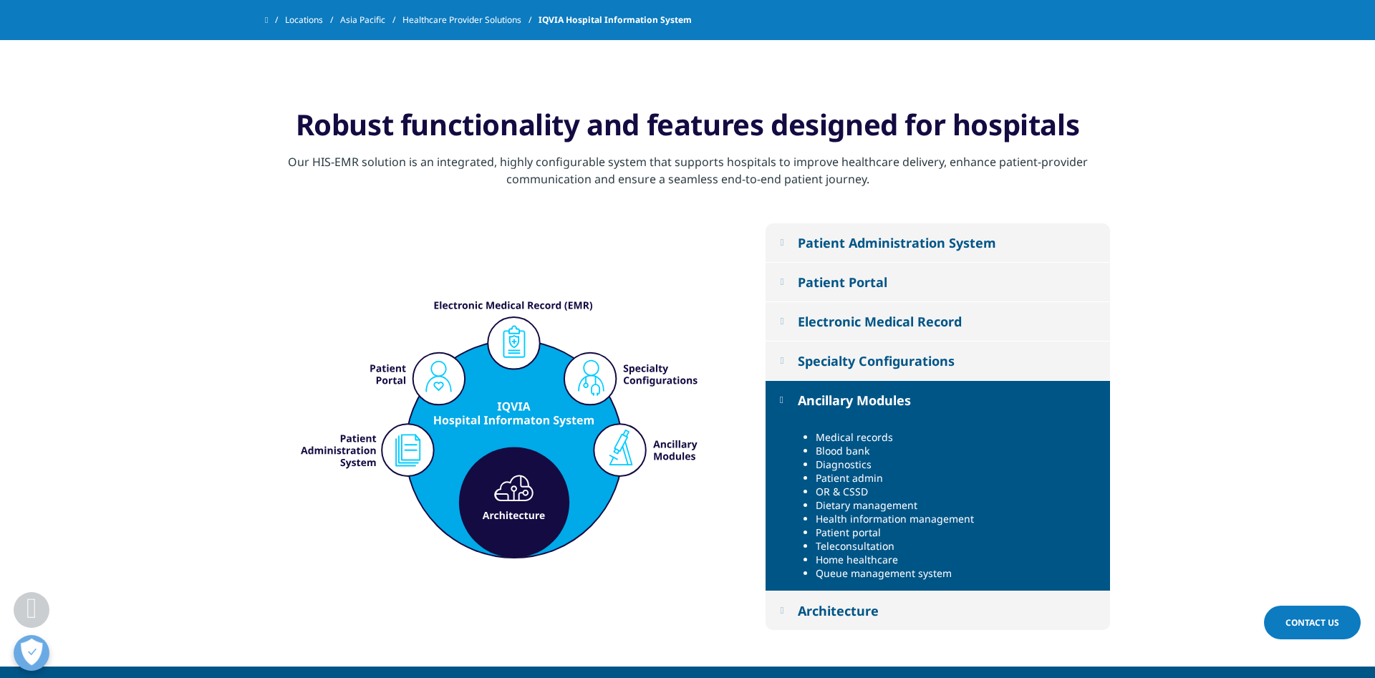
click at [913, 365] on div "Specialty Configurations" at bounding box center [876, 360] width 157 height 17
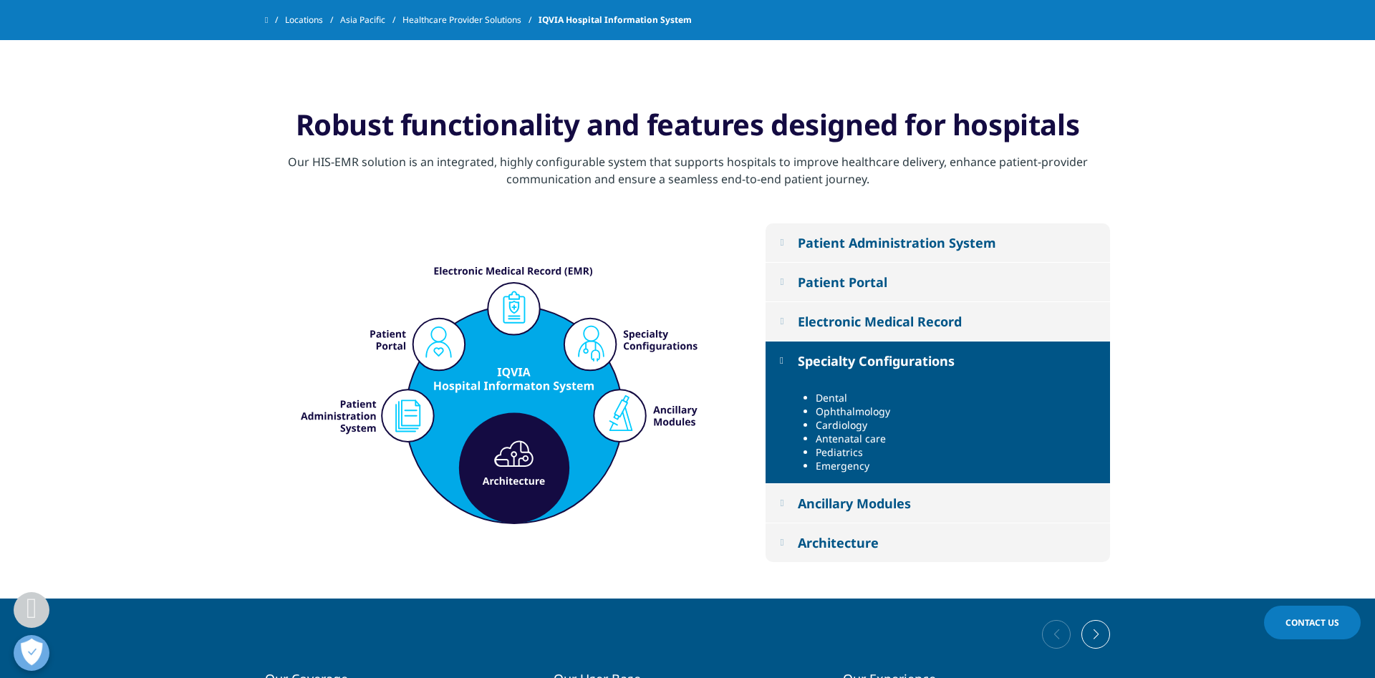
click at [926, 321] on div "Electronic Medical Record" at bounding box center [880, 321] width 164 height 17
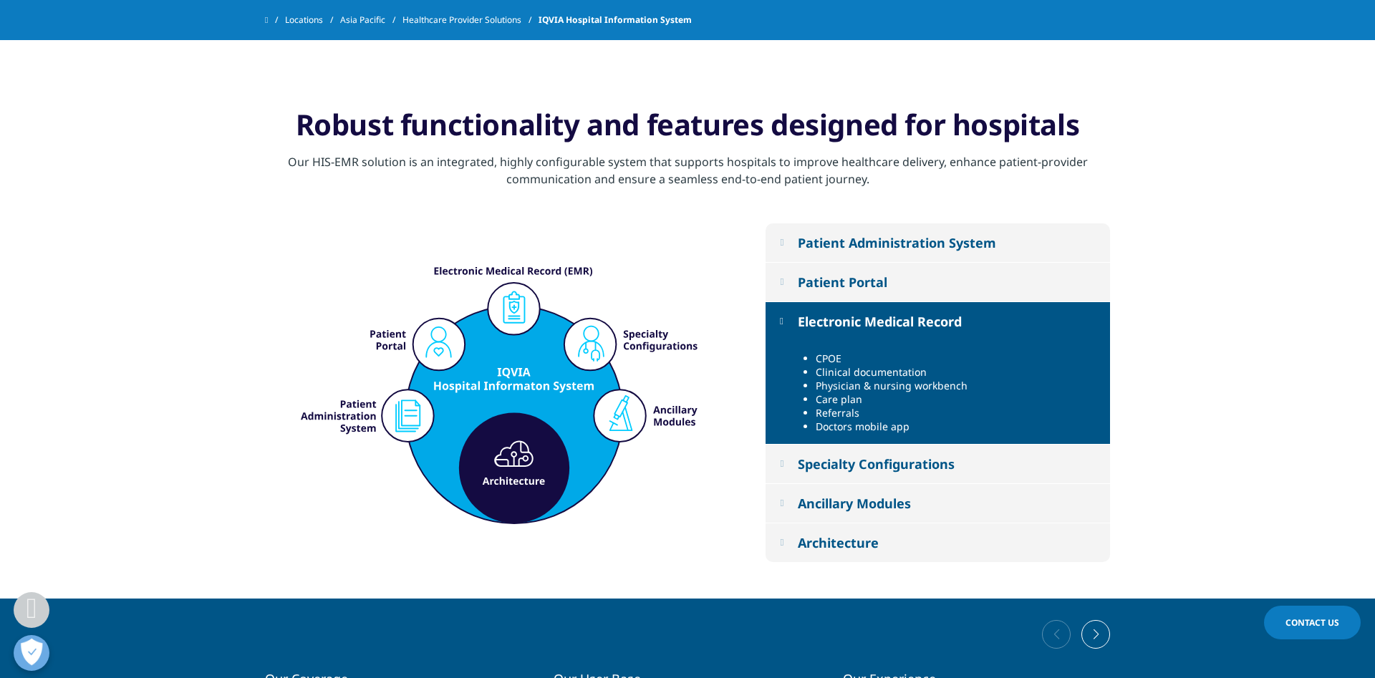
click at [869, 280] on div "Patient Portal" at bounding box center [843, 282] width 90 height 17
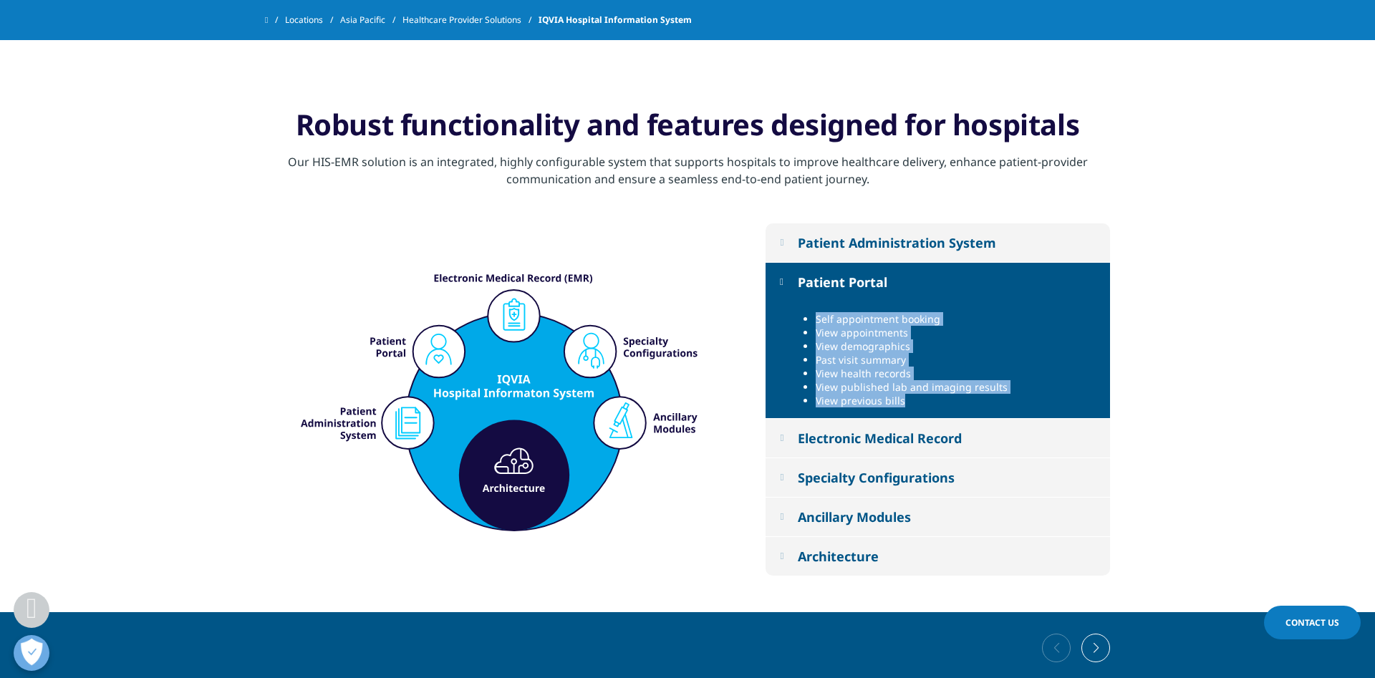
click at [862, 345] on li "View demographics" at bounding box center [958, 347] width 284 height 14
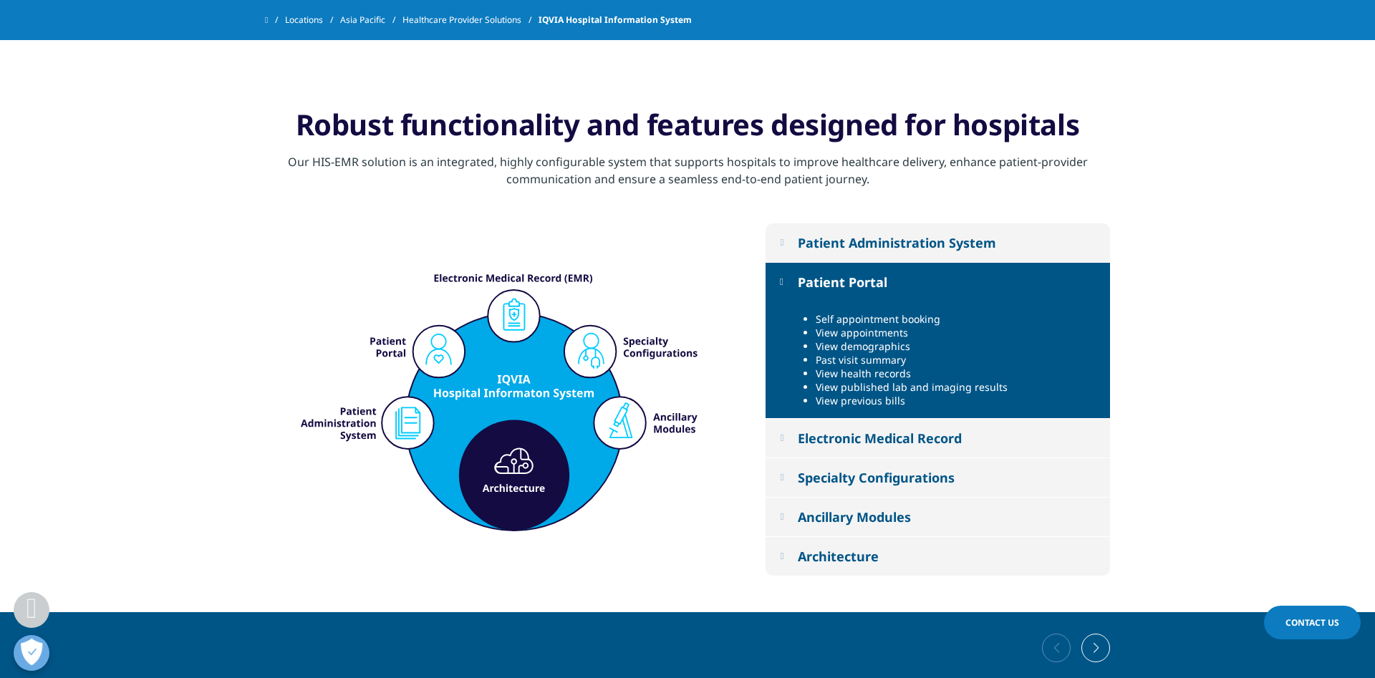
click at [862, 345] on li "View demographics" at bounding box center [958, 347] width 284 height 14
click at [852, 245] on div "Patient Administration System" at bounding box center [897, 242] width 198 height 17
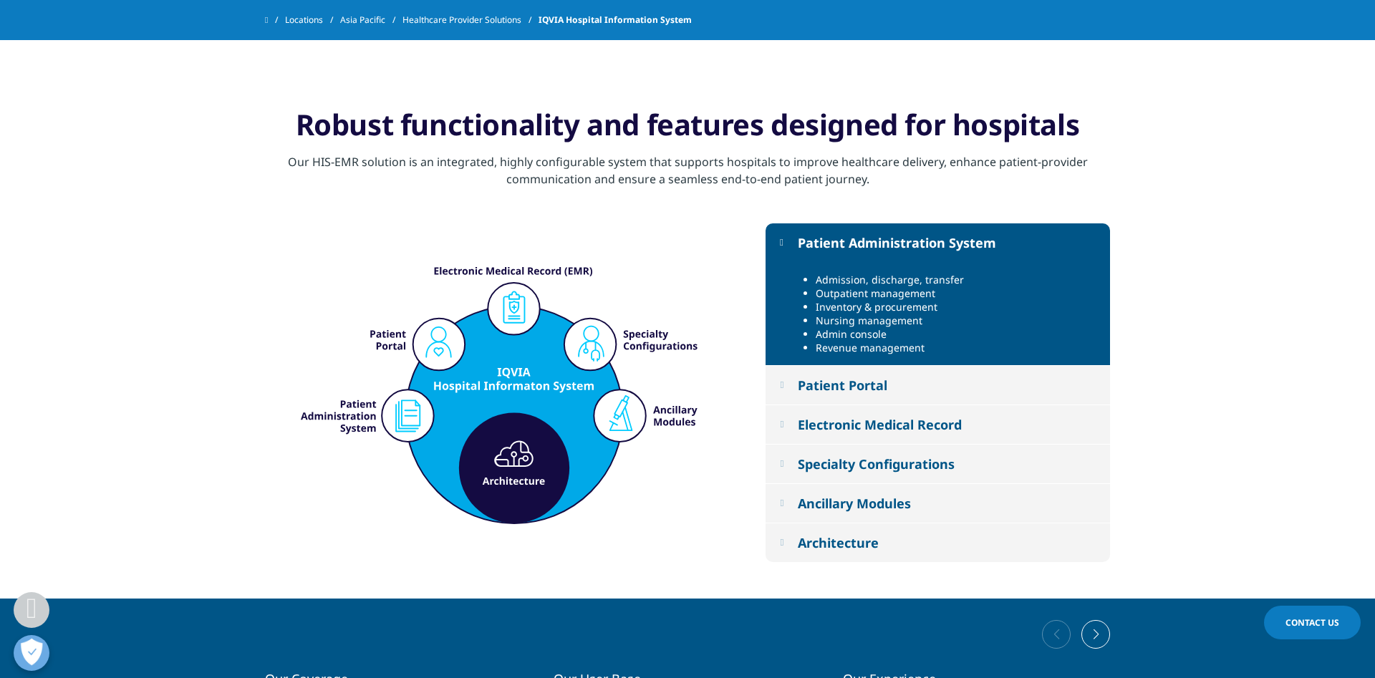
click at [860, 311] on li "Inventory & procurement" at bounding box center [958, 307] width 284 height 14
click at [865, 385] on div "Patient Portal" at bounding box center [843, 385] width 90 height 17
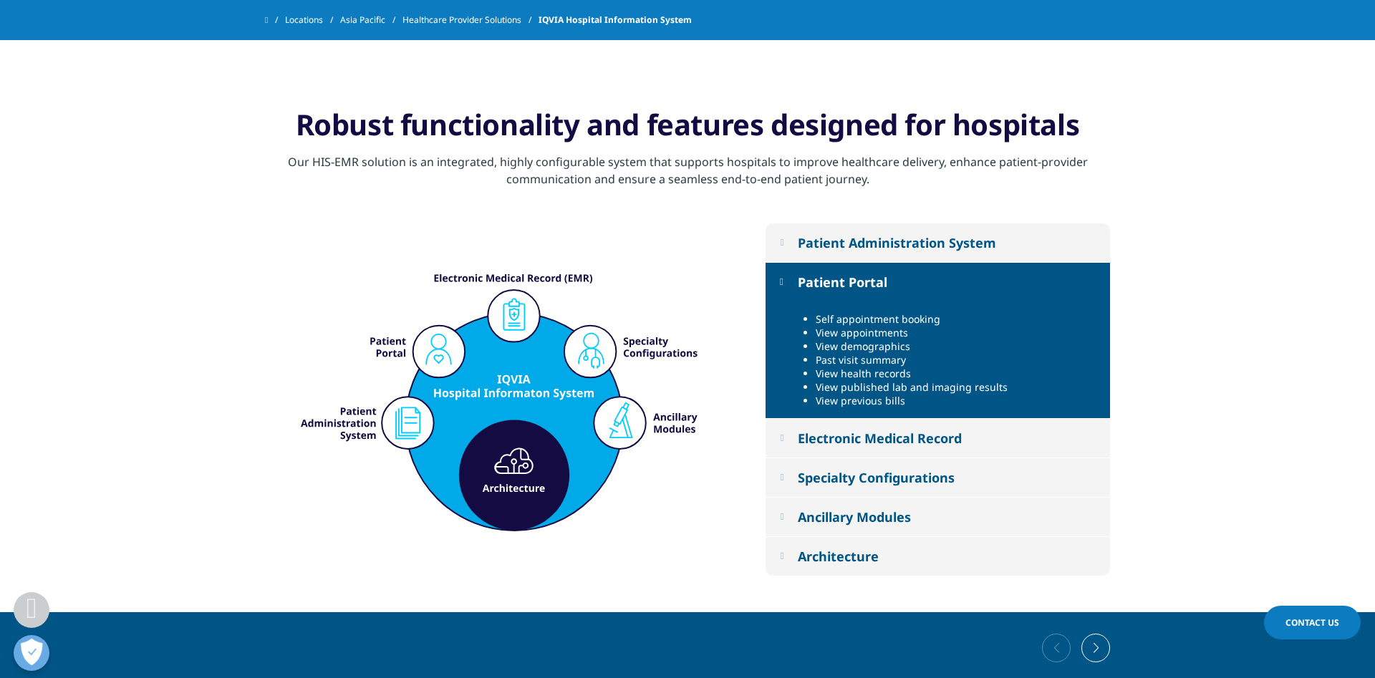
click at [845, 445] on div "Electronic Medical Record" at bounding box center [880, 438] width 164 height 17
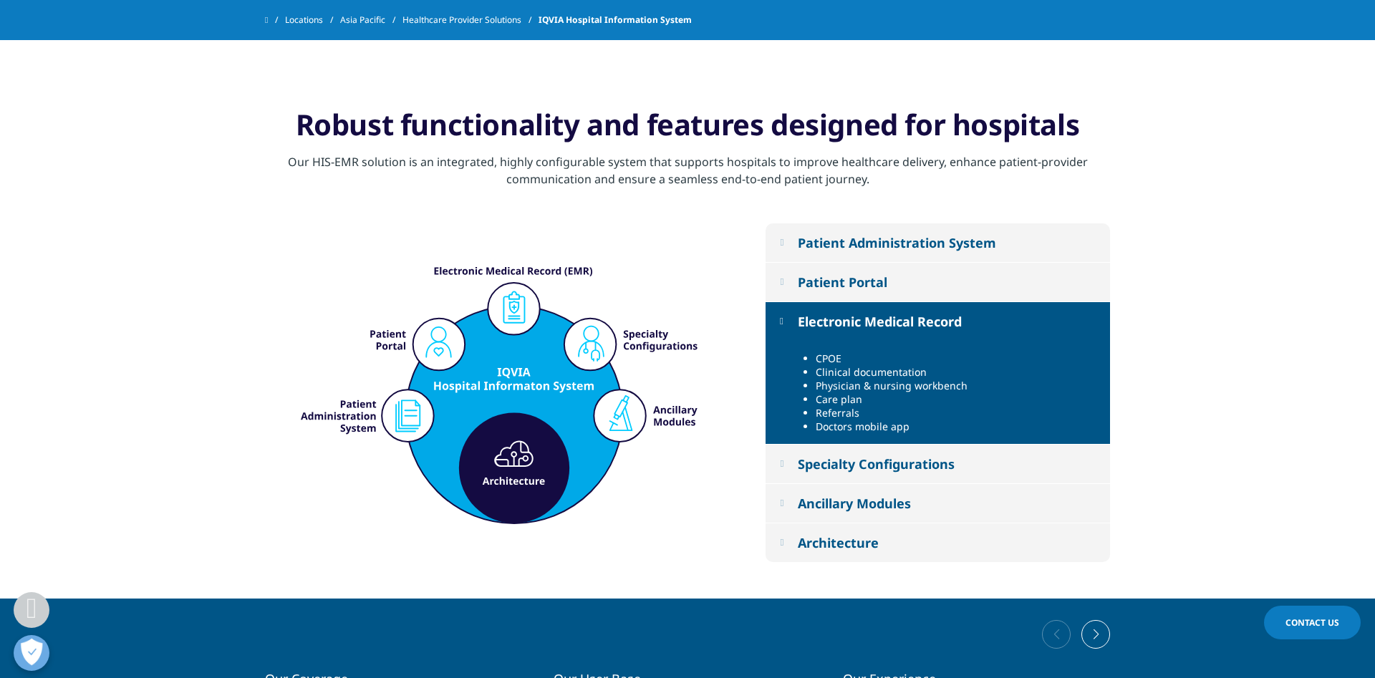
click at [882, 461] on div "Specialty Configurations" at bounding box center [876, 464] width 157 height 17
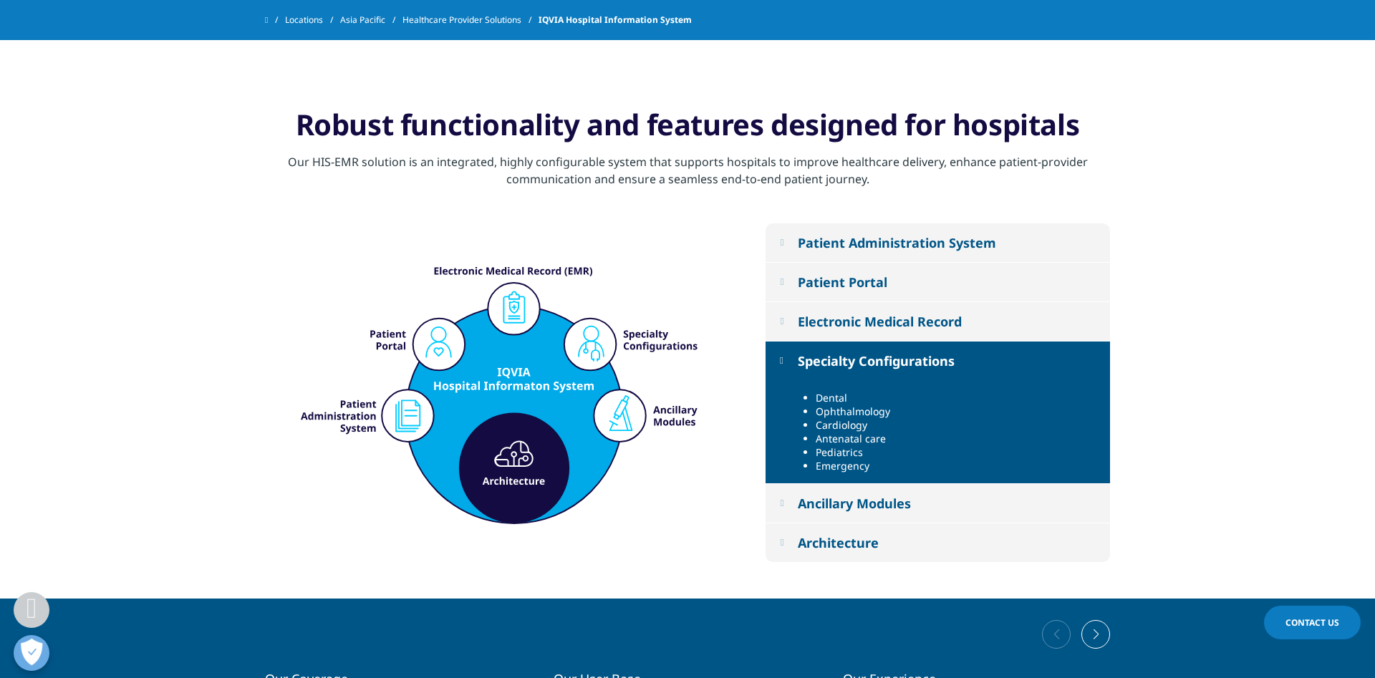
click at [830, 491] on button "Ancillary Modules" at bounding box center [938, 503] width 345 height 39
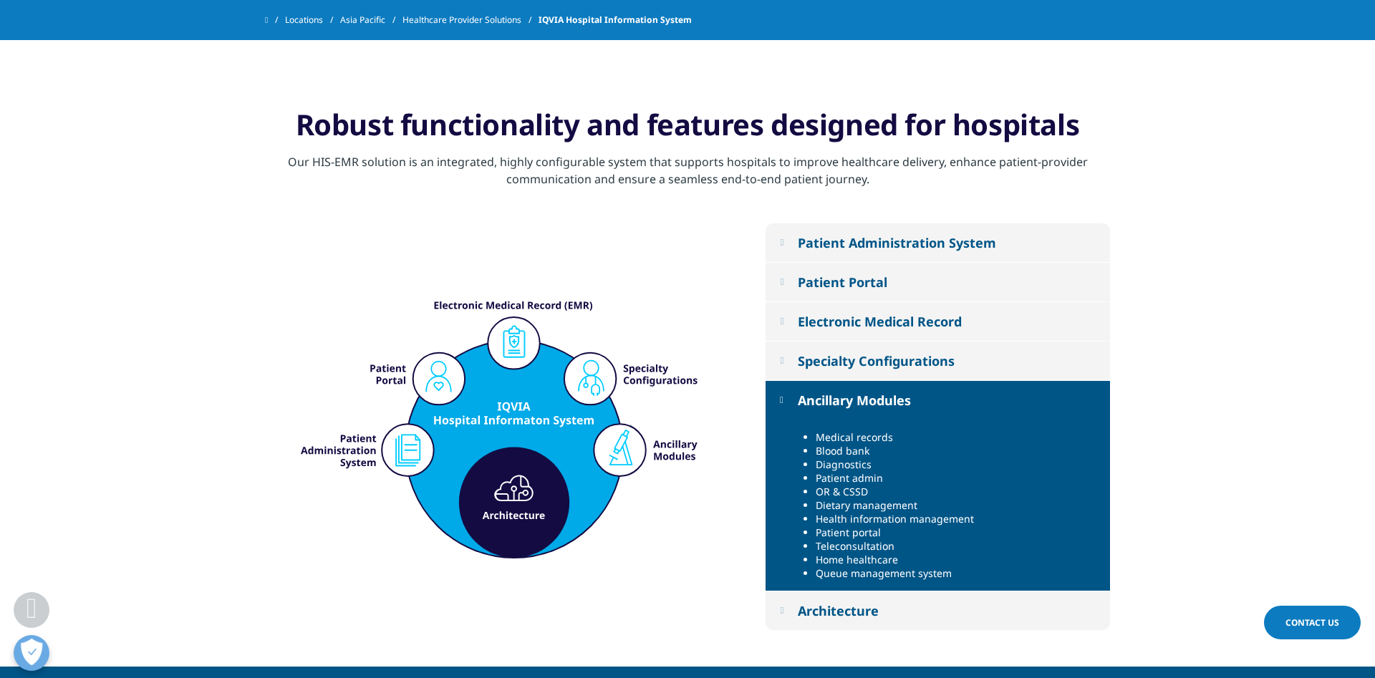
click at [840, 602] on div "Architecture" at bounding box center [838, 610] width 81 height 17
